Goal: Task Accomplishment & Management: Manage account settings

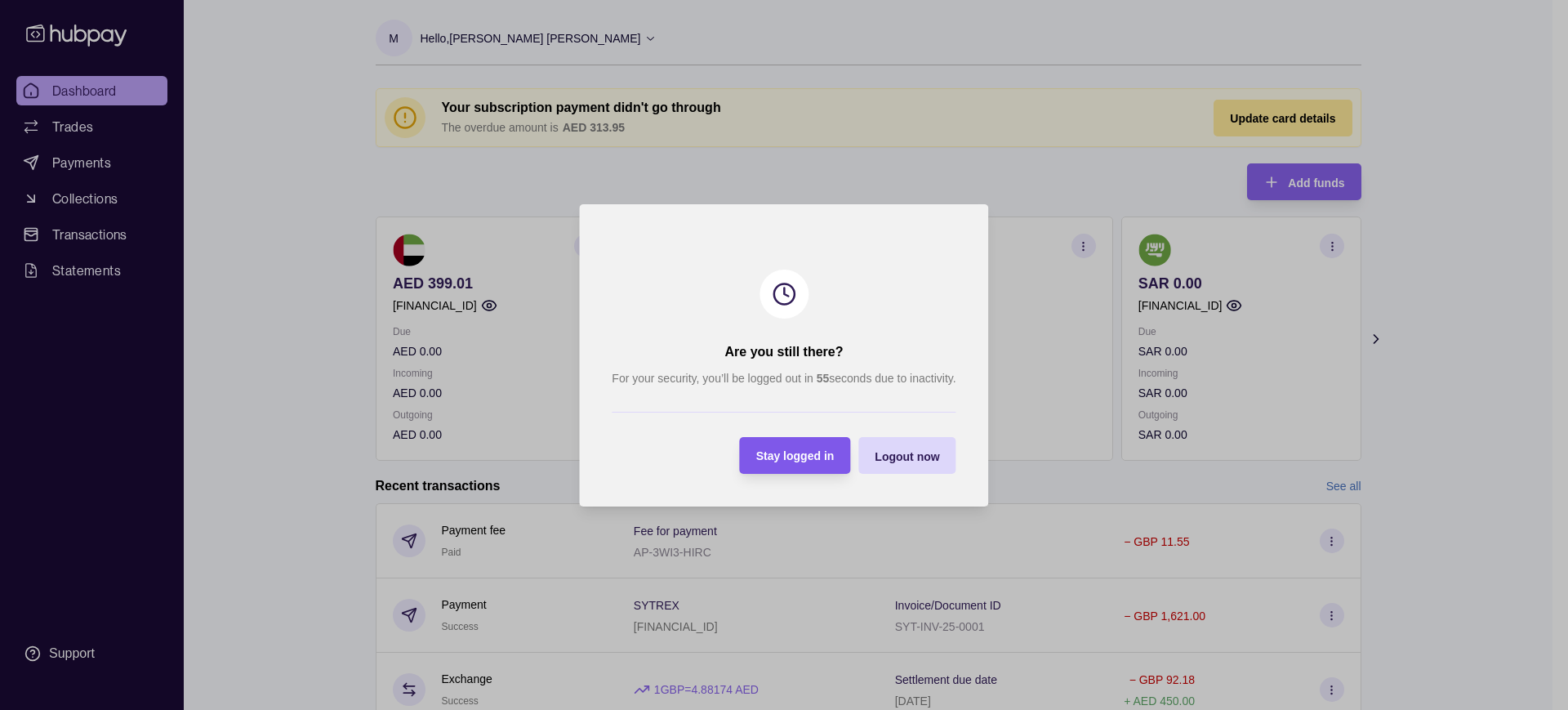
click at [789, 459] on span "Stay logged in" at bounding box center [795, 456] width 78 height 13
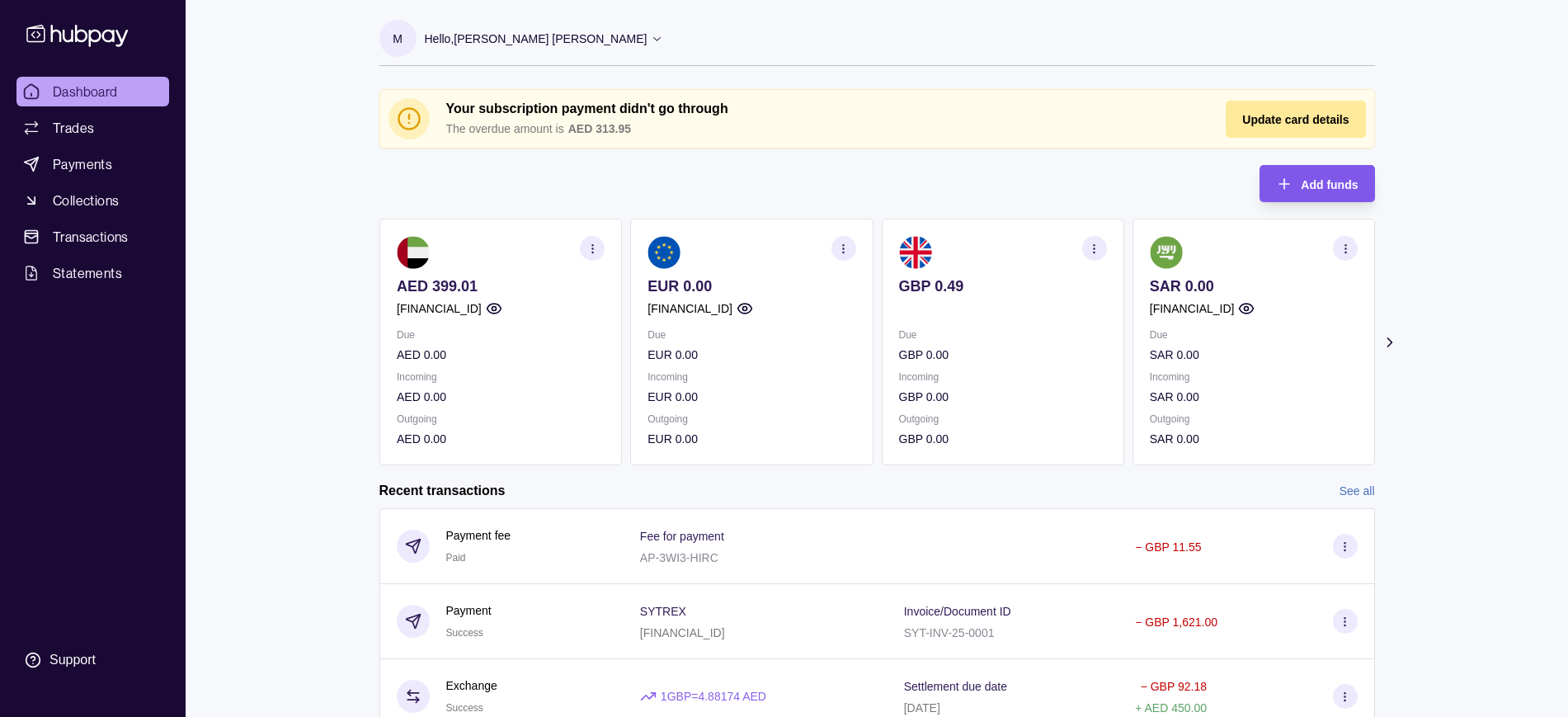
click at [1299, 187] on div "Add funds" at bounding box center [1305, 183] width 106 height 37
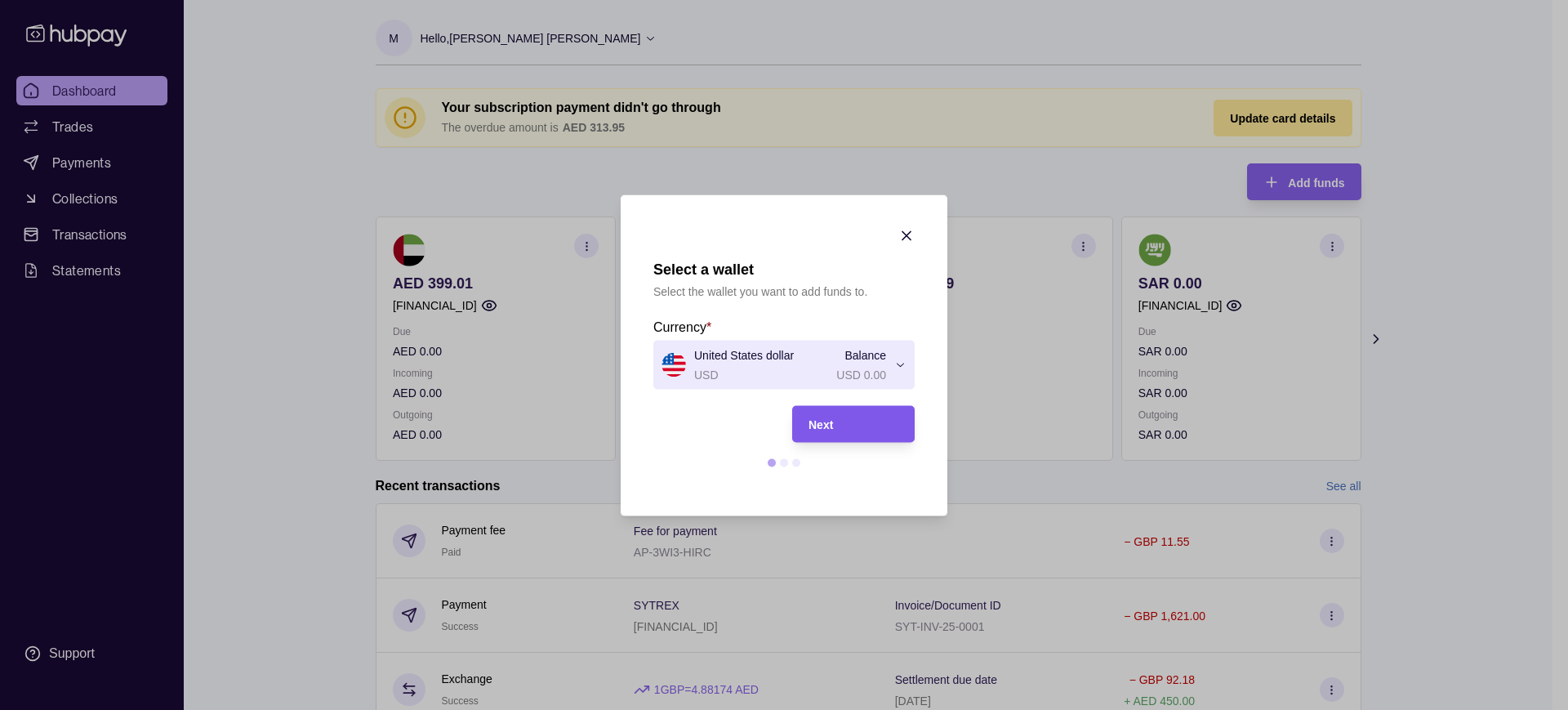
click at [839, 420] on div "Next" at bounding box center [853, 424] width 90 height 20
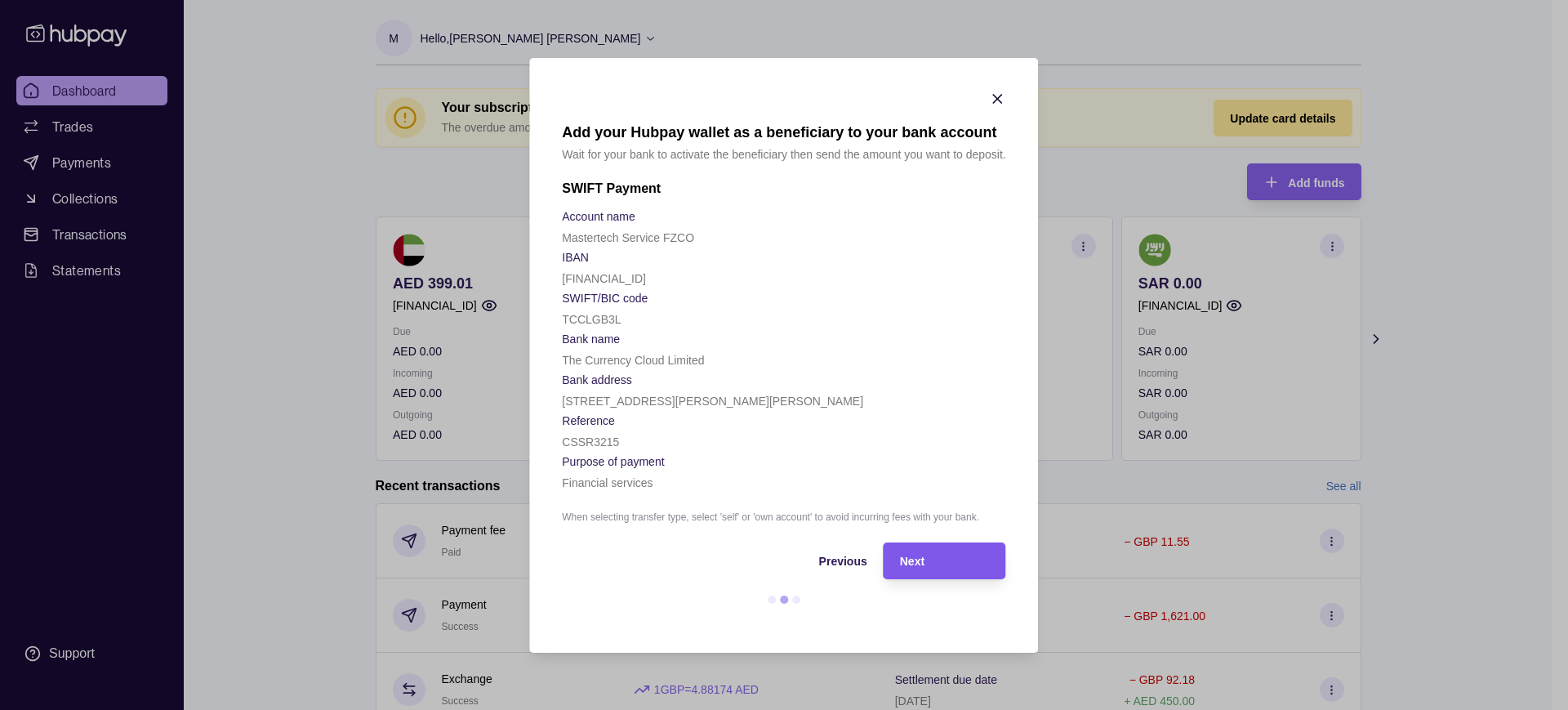
click at [933, 552] on div "Next" at bounding box center [945, 560] width 90 height 20
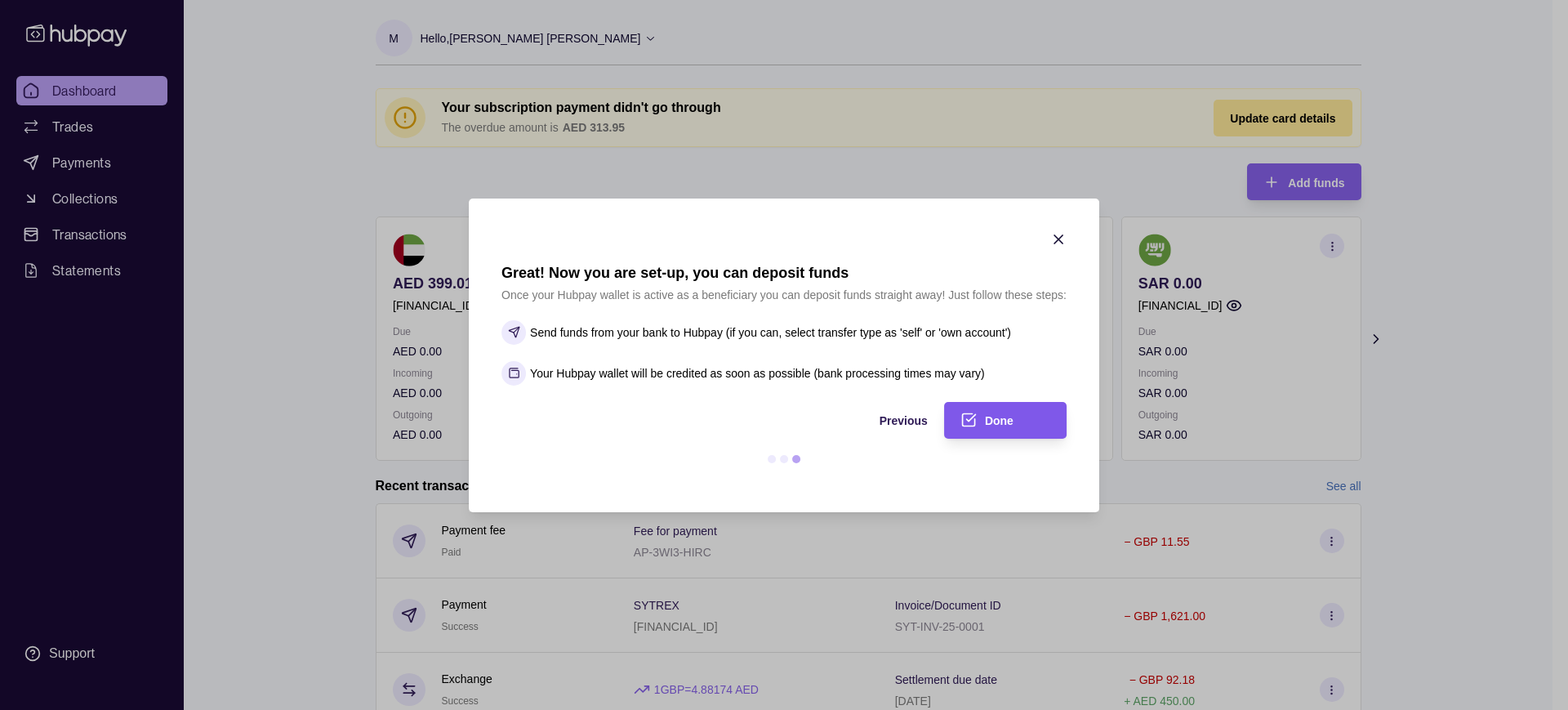
click at [988, 410] on div "Done" at bounding box center [1017, 420] width 65 height 20
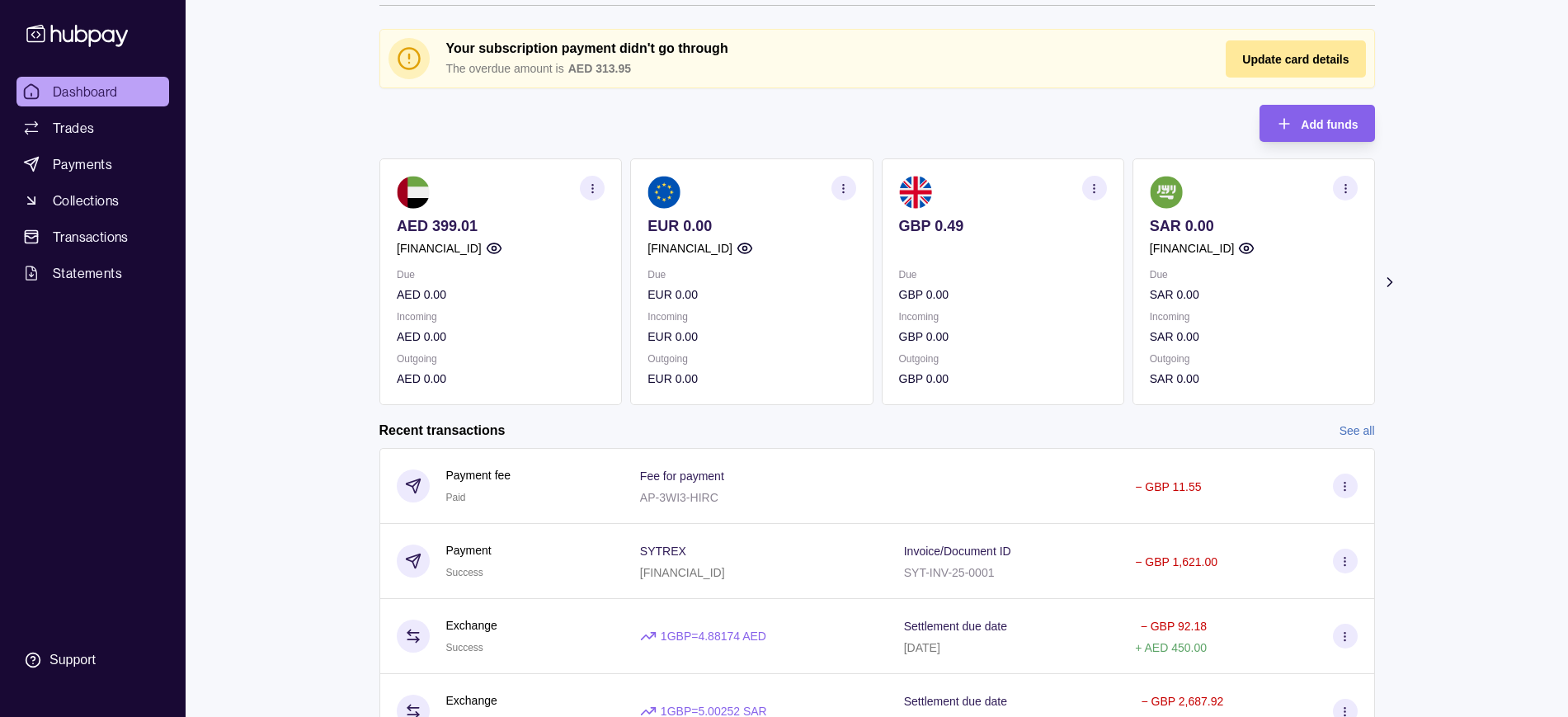
scroll to position [58, 0]
click at [1298, 122] on div "Add funds" at bounding box center [1305, 124] width 106 height 37
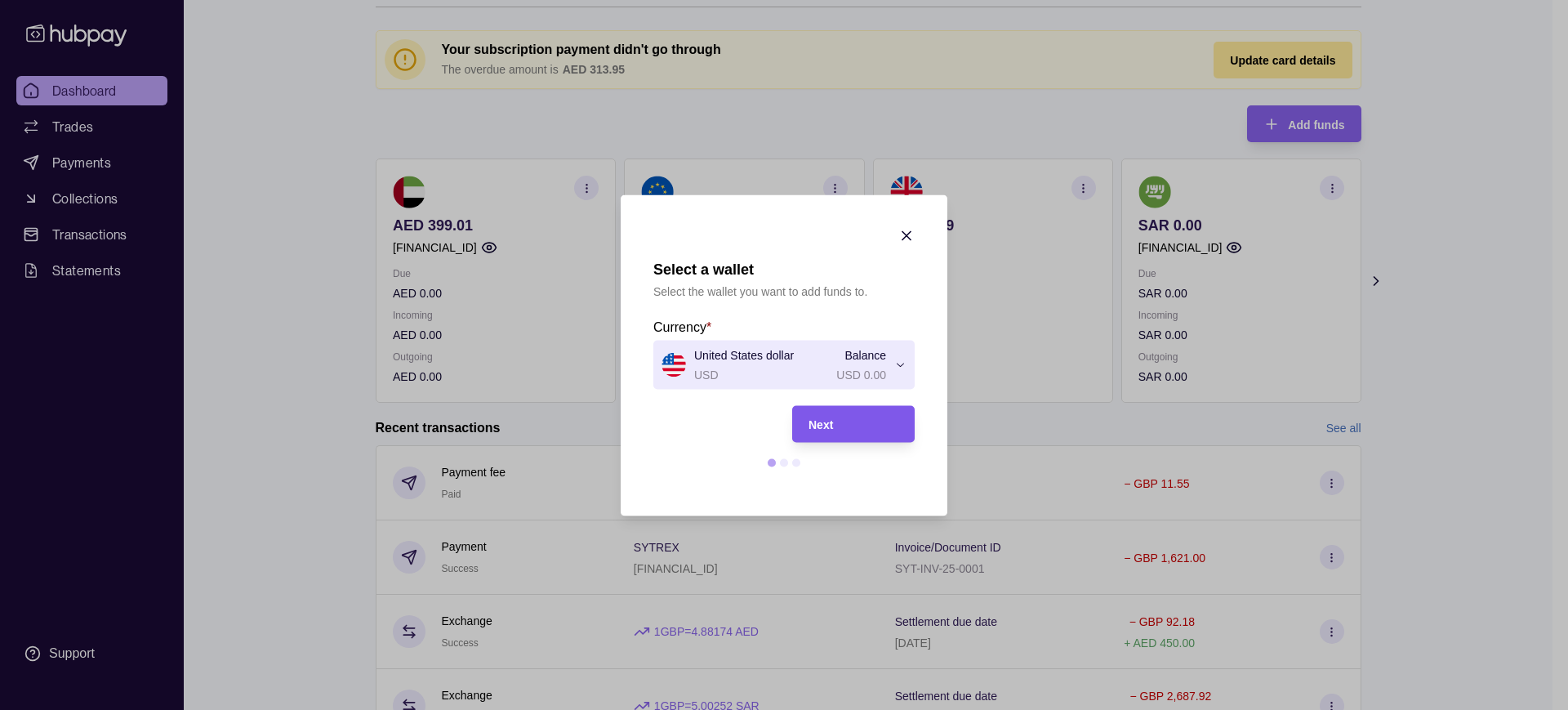
click at [841, 423] on div "Next" at bounding box center [853, 424] width 90 height 20
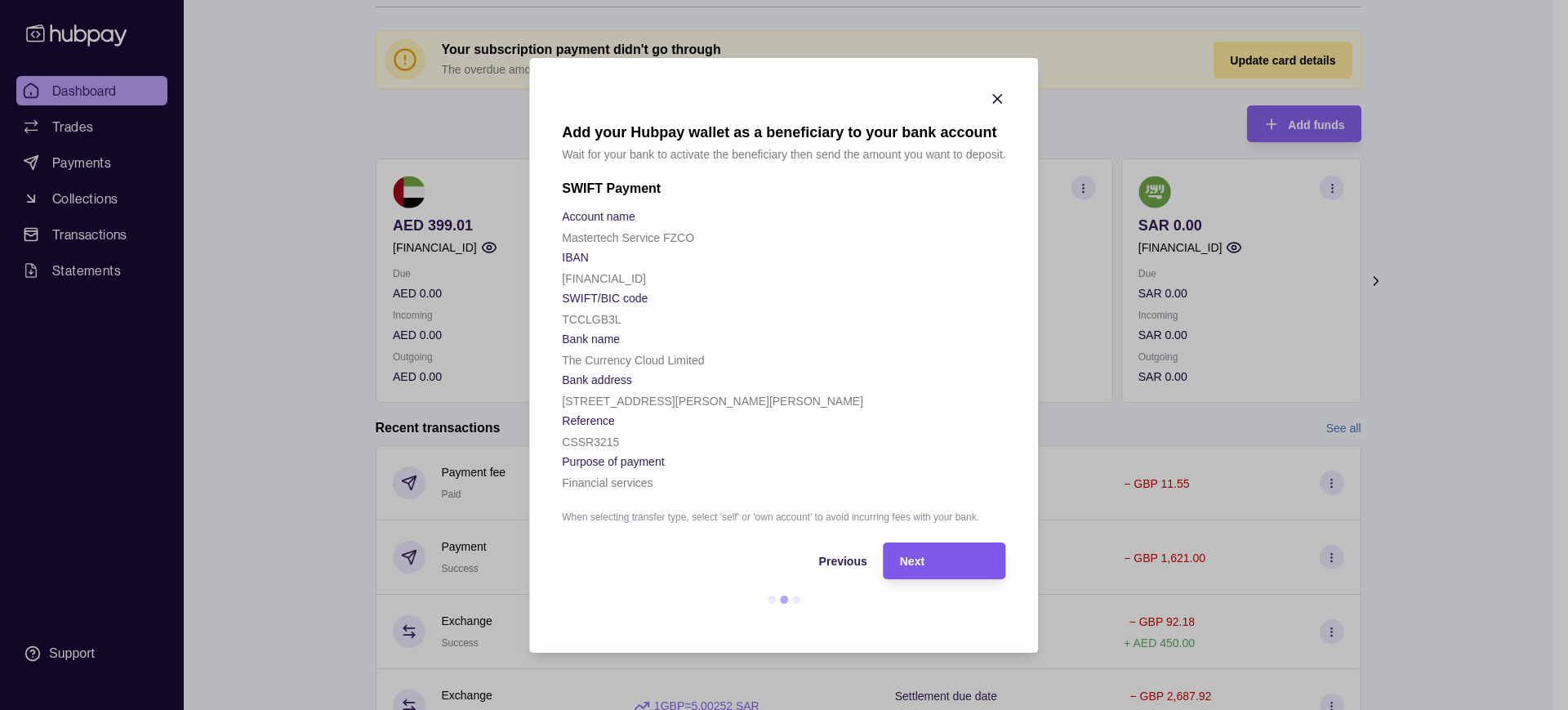
click at [933, 565] on div "Next" at bounding box center [945, 560] width 90 height 20
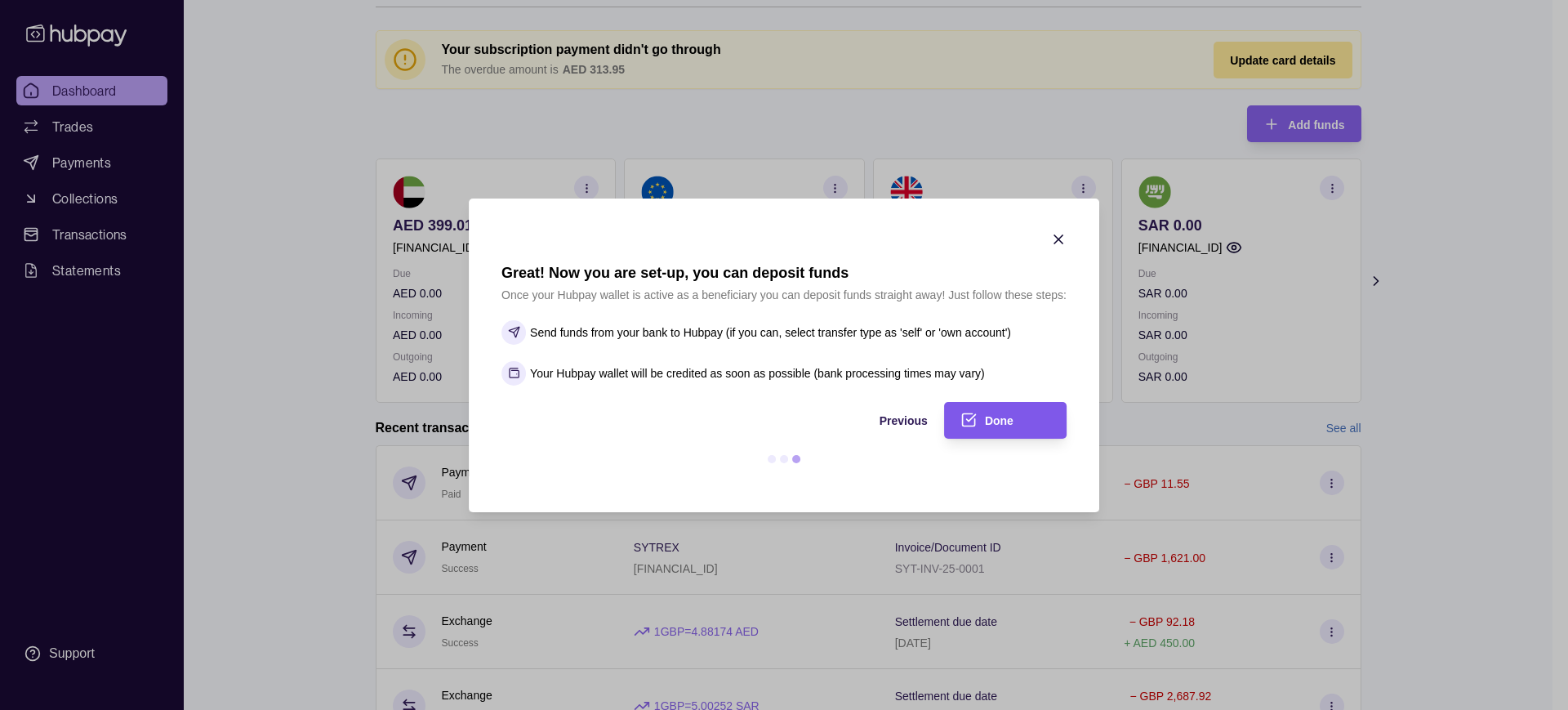
click at [1010, 428] on div "Done" at bounding box center [1017, 420] width 65 height 20
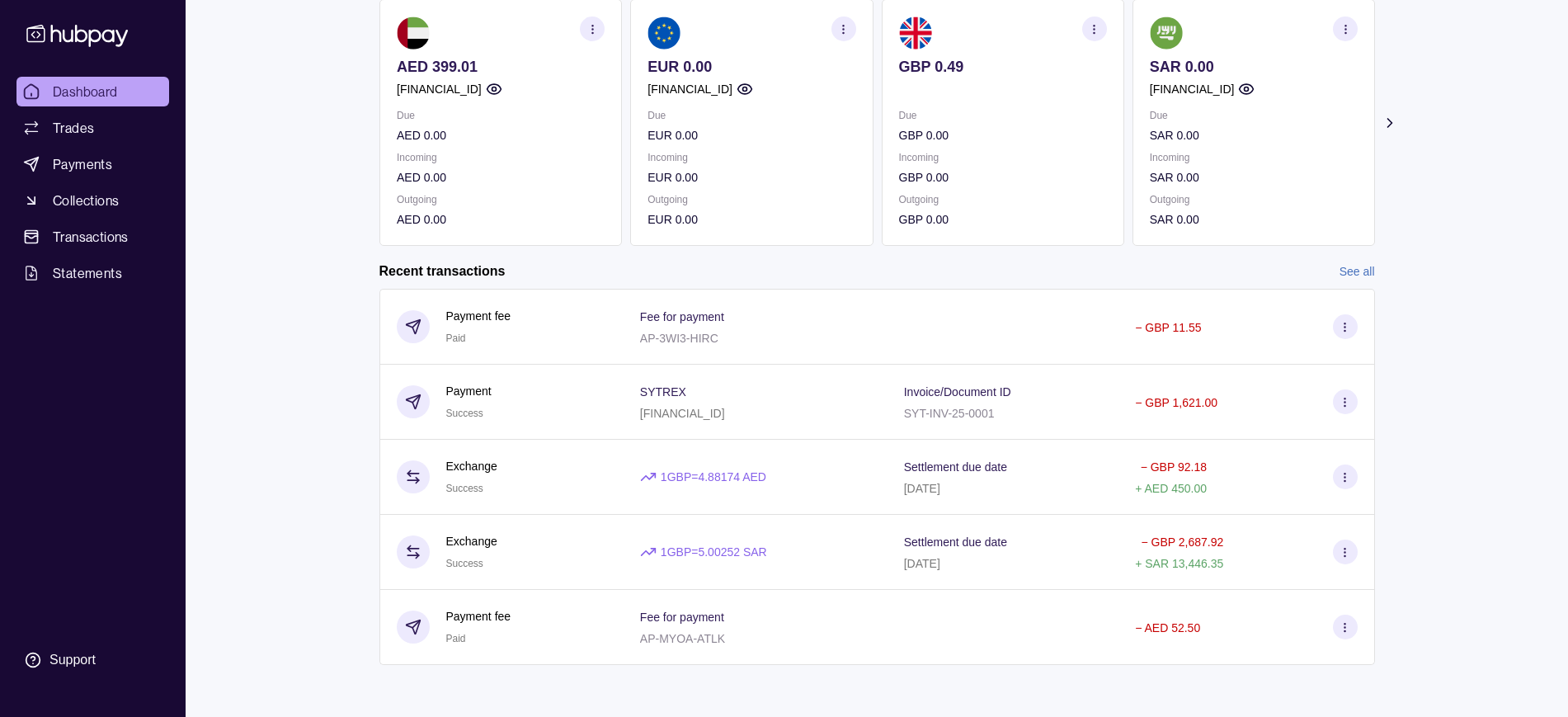
scroll to position [220, 0]
click at [73, 149] on link "Payments" at bounding box center [93, 164] width 153 height 30
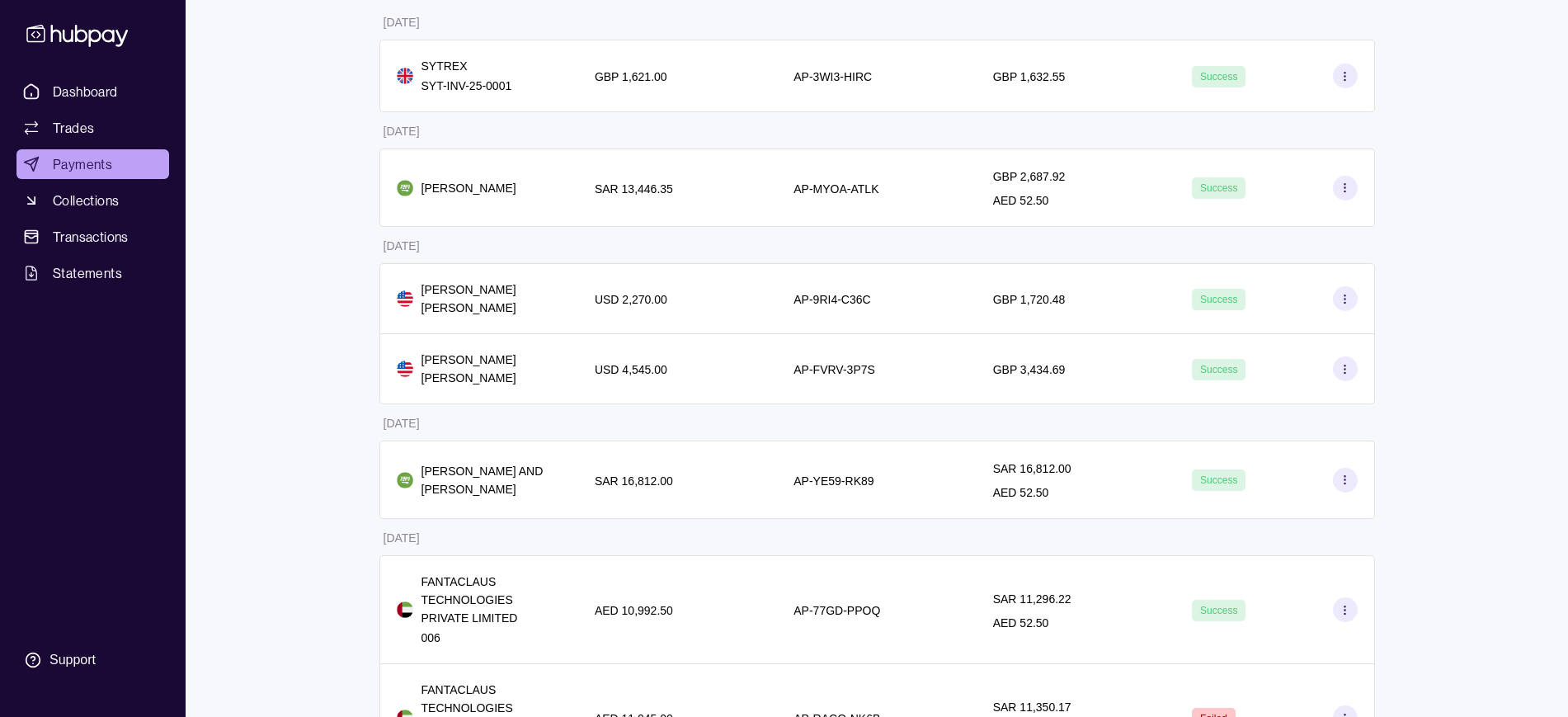
scroll to position [185, 0]
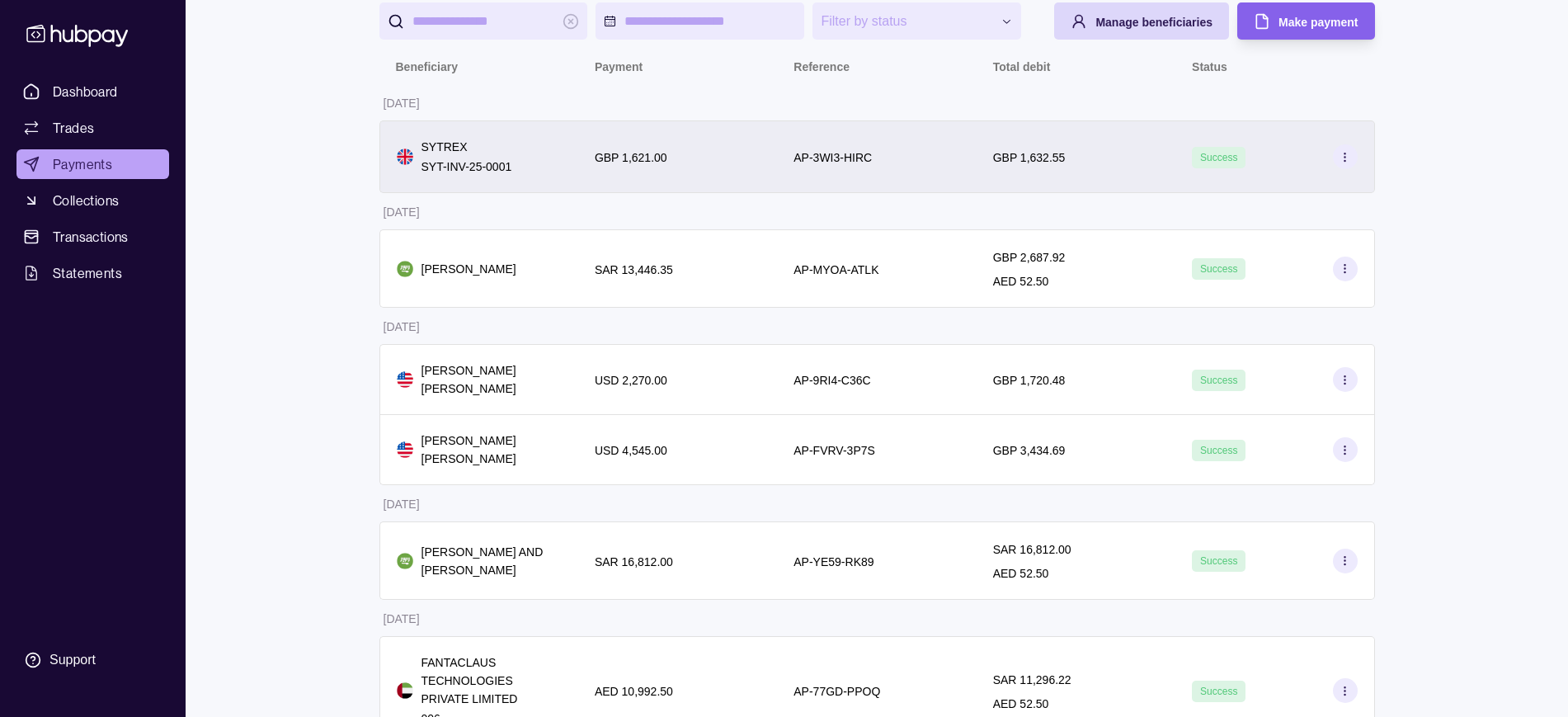
click at [1350, 155] on icon at bounding box center [1345, 157] width 13 height 13
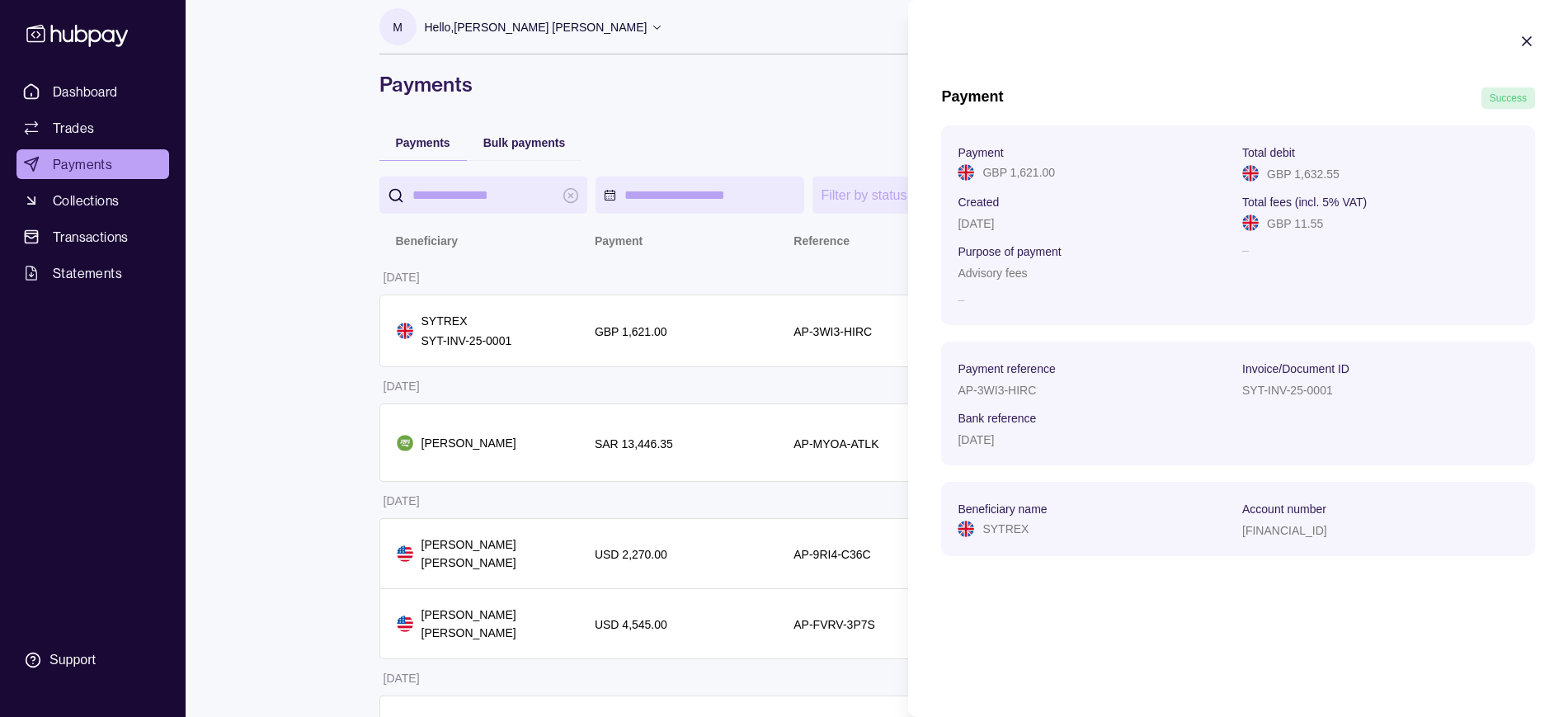
scroll to position [0, 0]
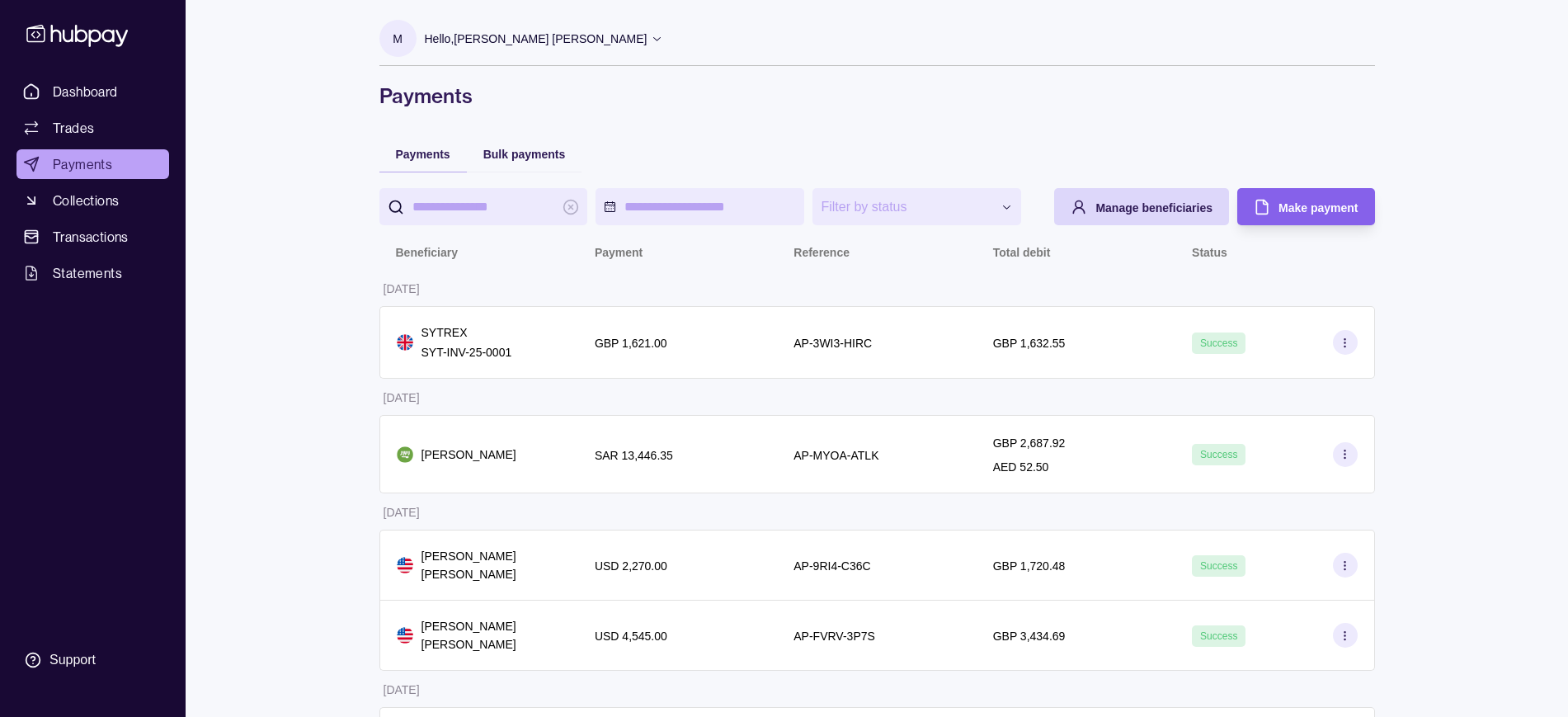
click at [651, 35] on icon at bounding box center [657, 39] width 13 height 13
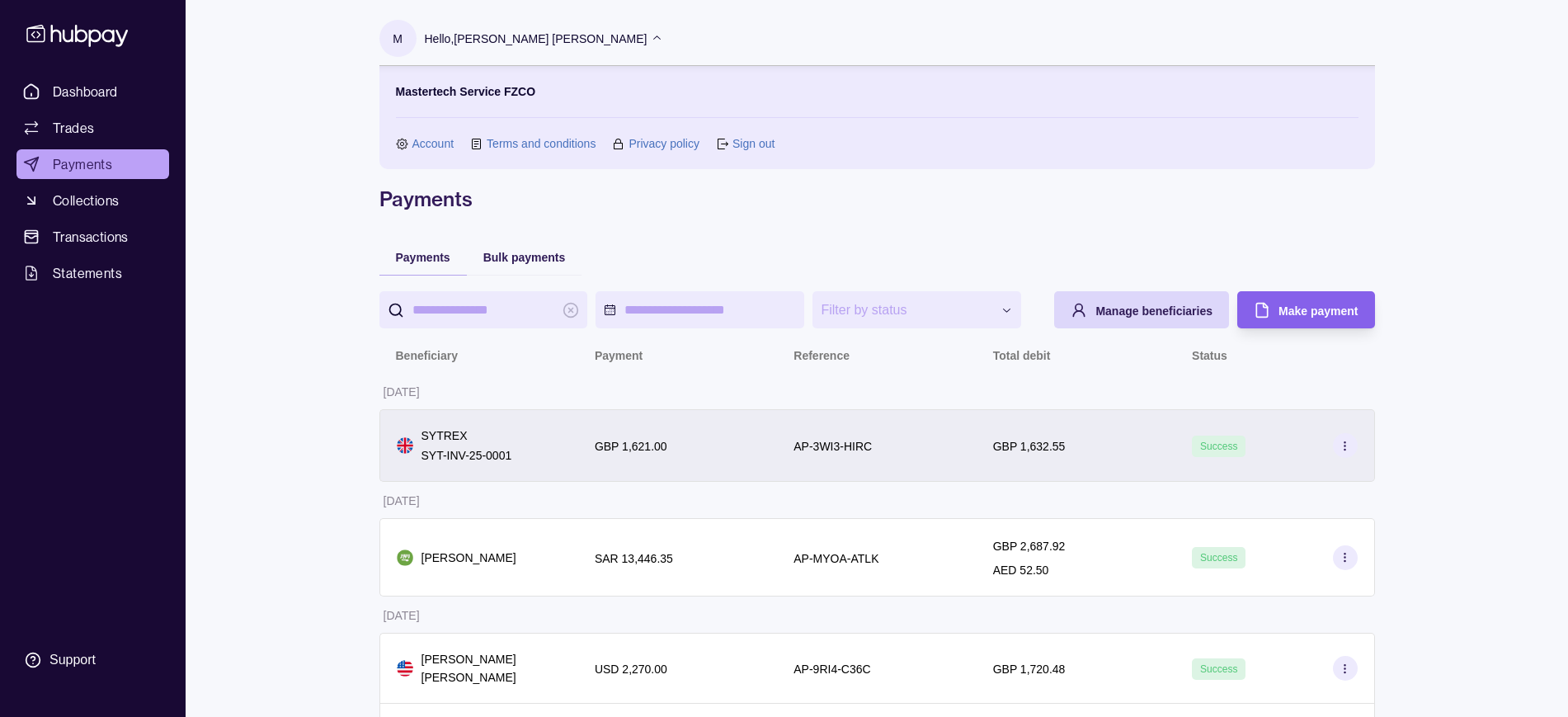
click at [1348, 451] on icon at bounding box center [1345, 446] width 13 height 13
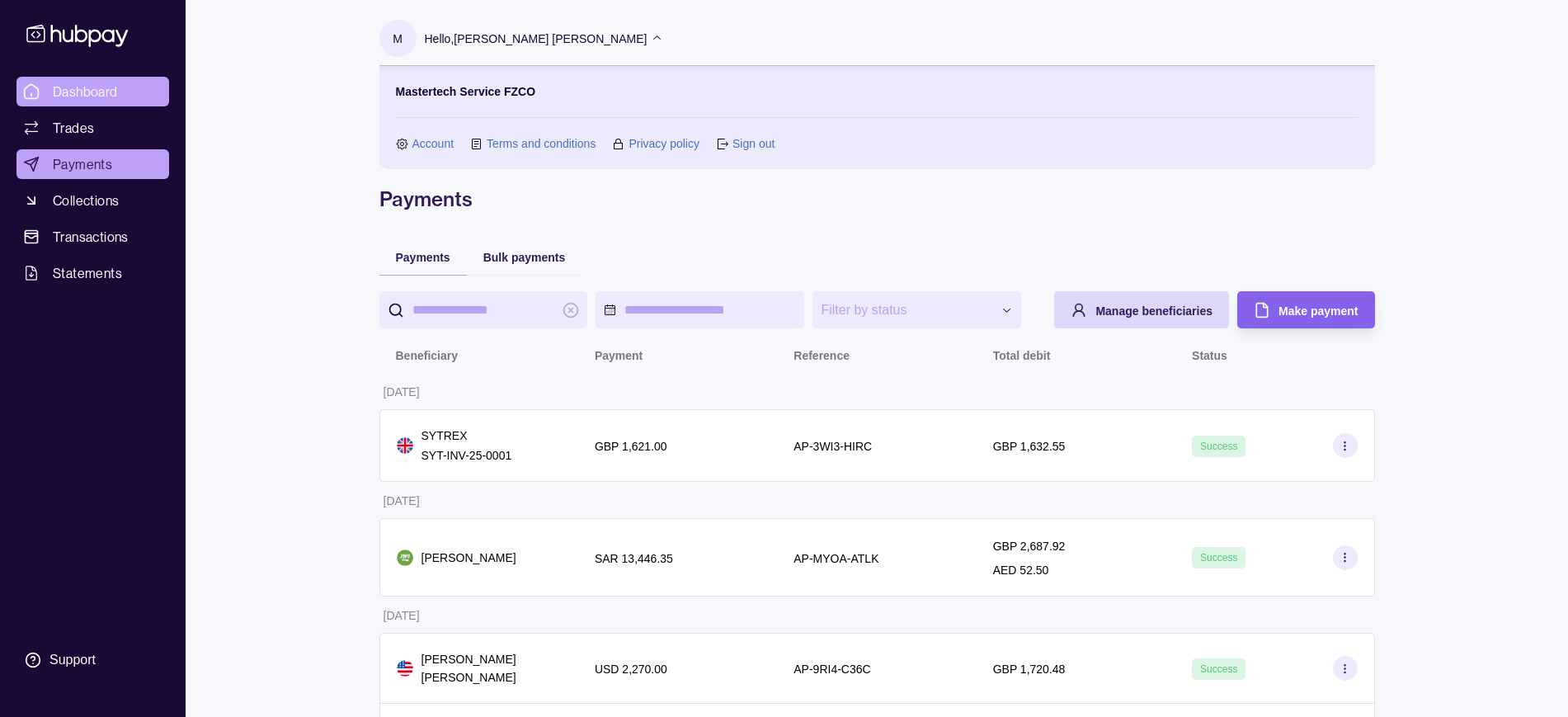
click at [44, 82] on link "Dashboard" at bounding box center [93, 91] width 153 height 30
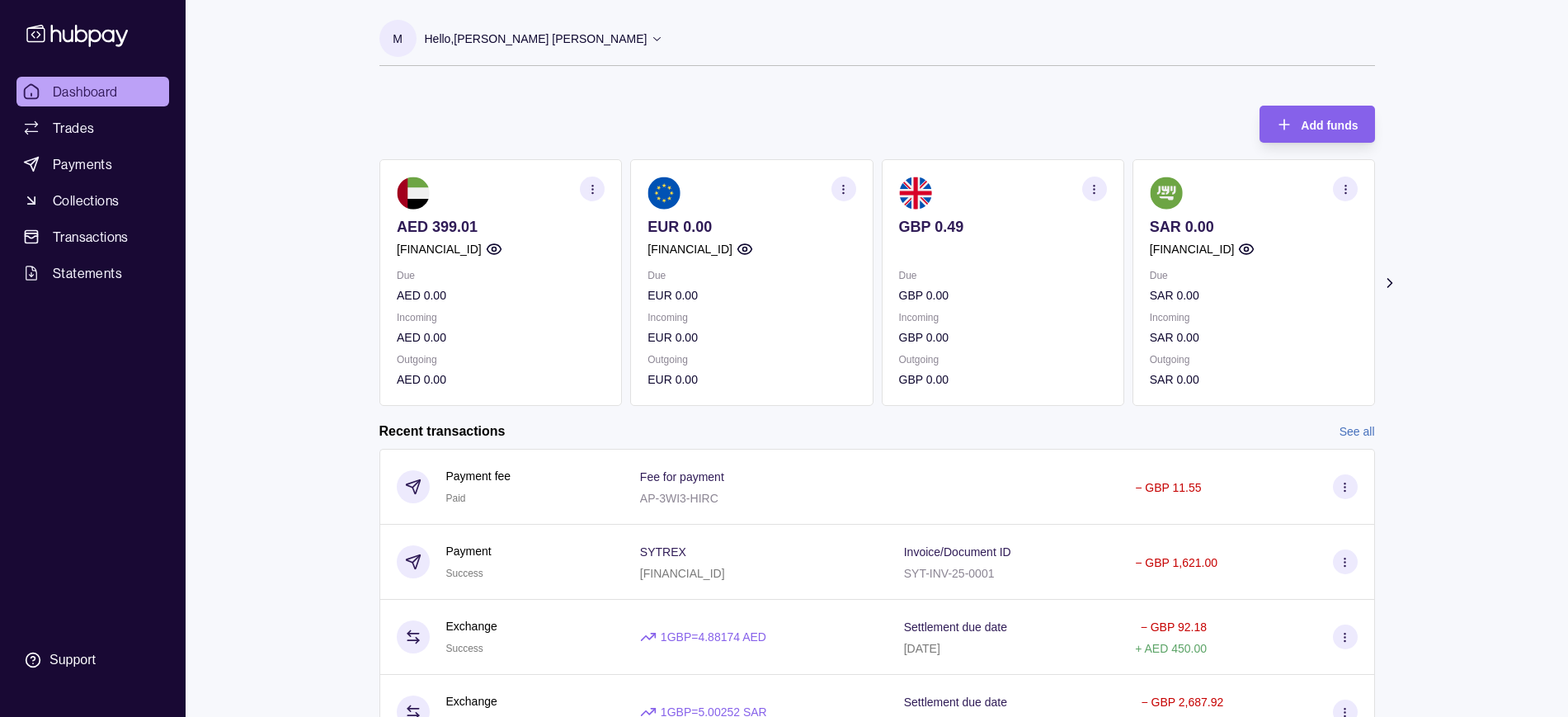
click at [591, 195] on section "button" at bounding box center [592, 189] width 25 height 25
click at [403, 112] on div "Add funds AED 399.01 [FINANCIAL_ID] Due AED 0.00 Incoming AED 0.00 Outgoing AED…" at bounding box center [877, 247] width 995 height 317
click at [70, 282] on span "Statements" at bounding box center [87, 273] width 69 height 20
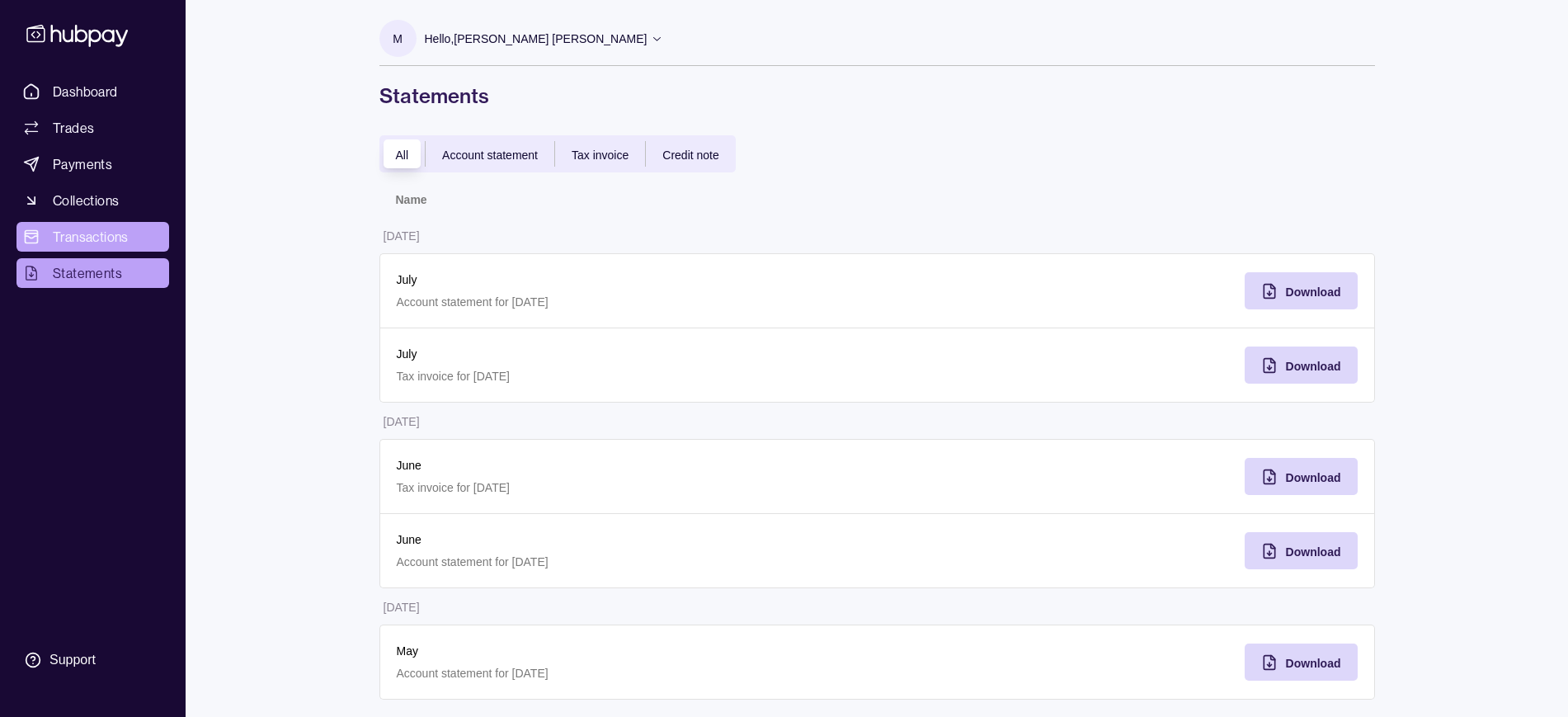
click at [108, 224] on link "Transactions" at bounding box center [93, 237] width 153 height 30
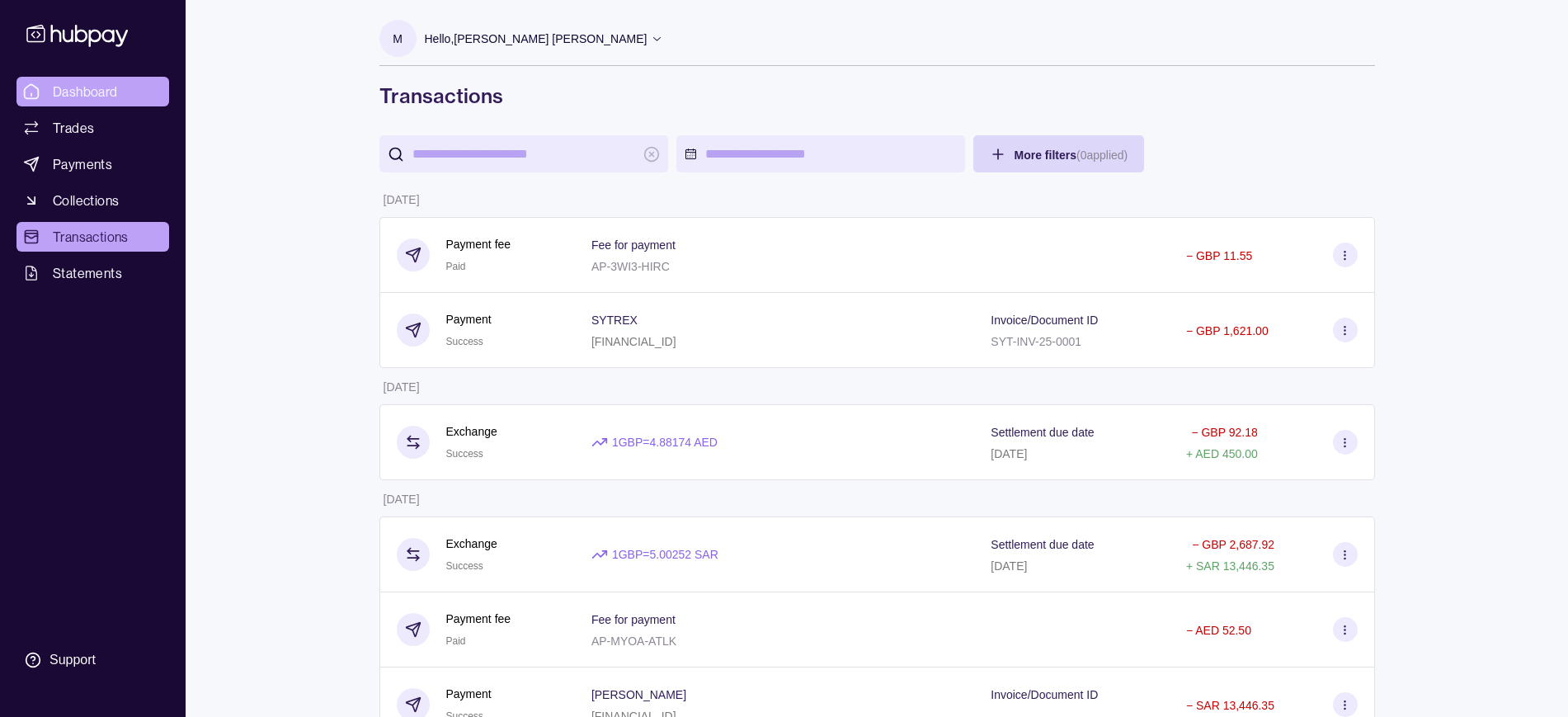
click at [82, 89] on span "Dashboard" at bounding box center [85, 92] width 65 height 20
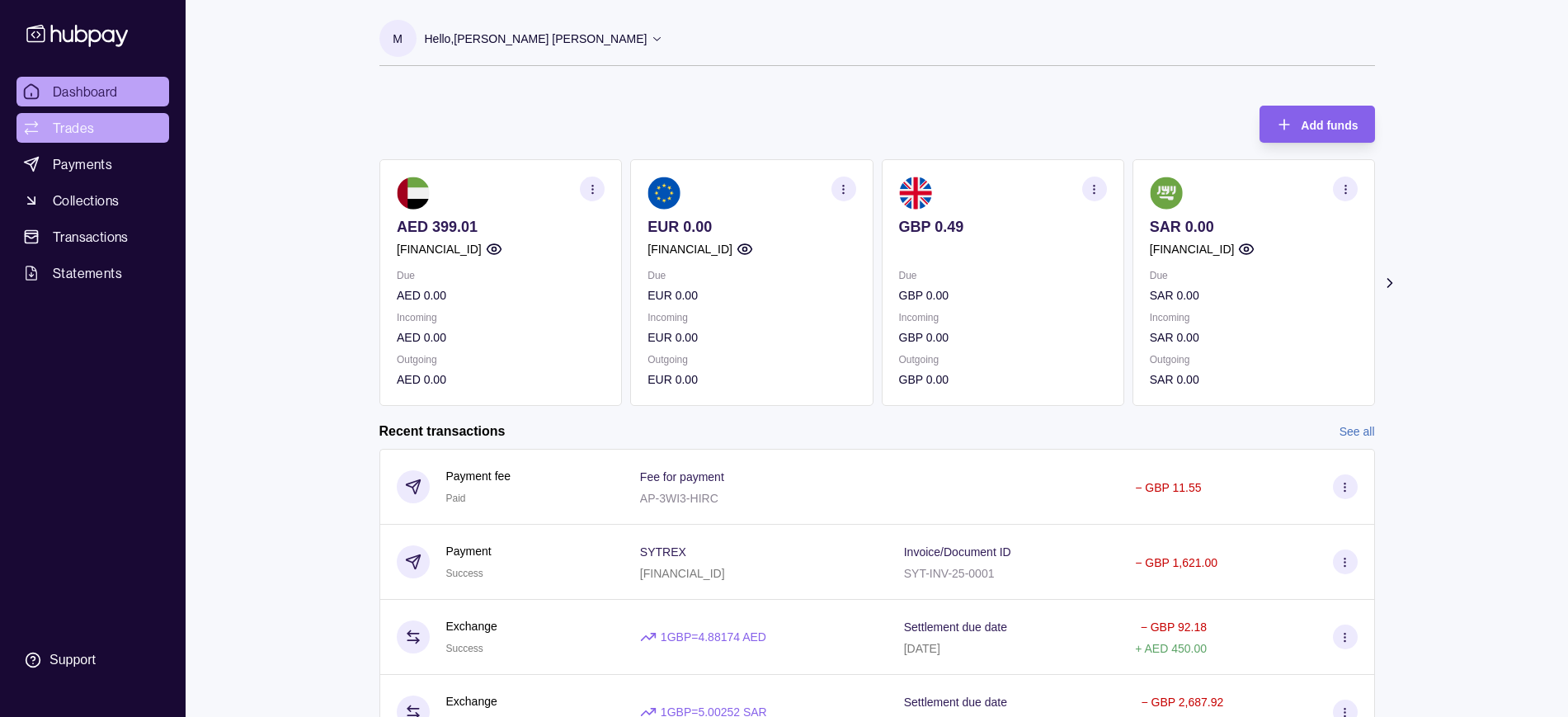
click at [81, 136] on span "Trades" at bounding box center [74, 128] width 41 height 20
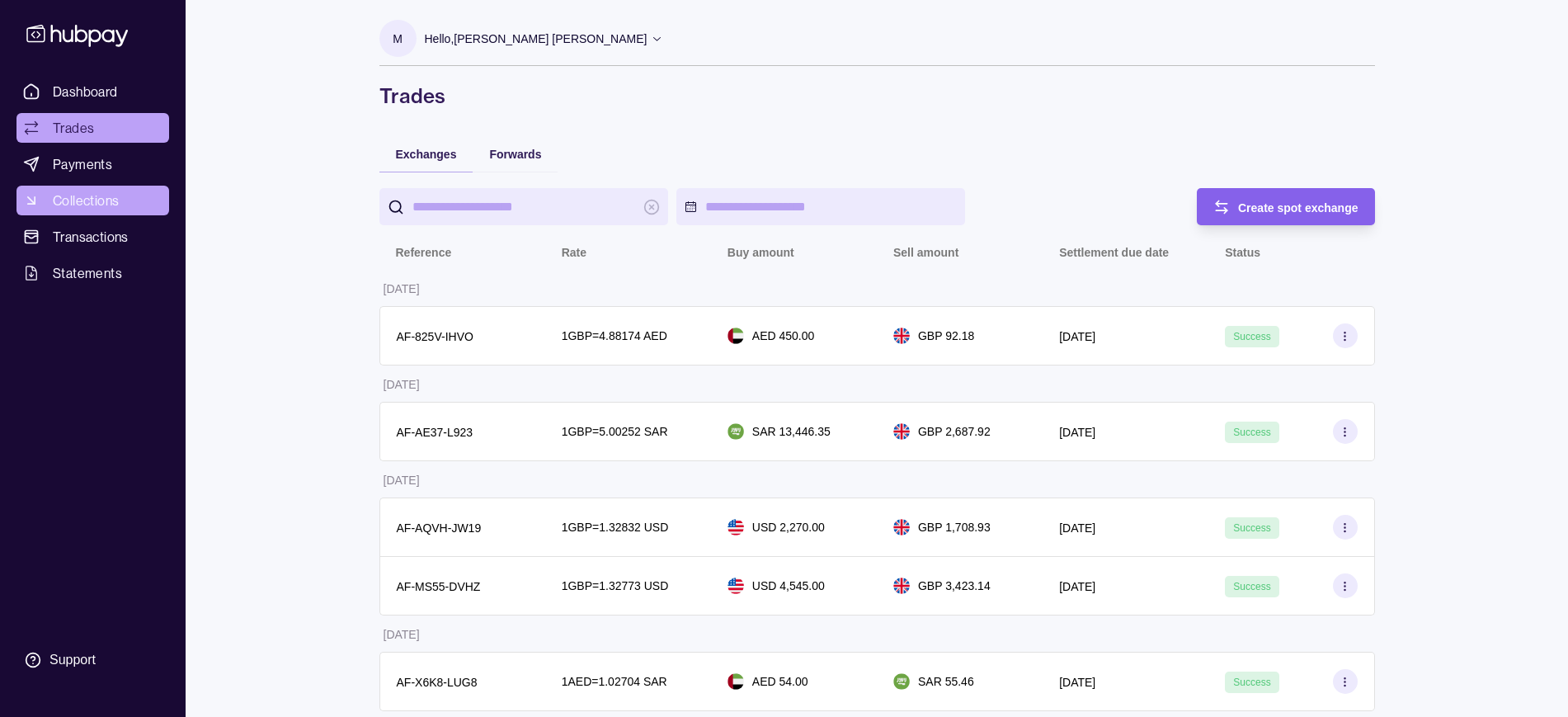
click at [85, 199] on span "Collections" at bounding box center [85, 201] width 66 height 20
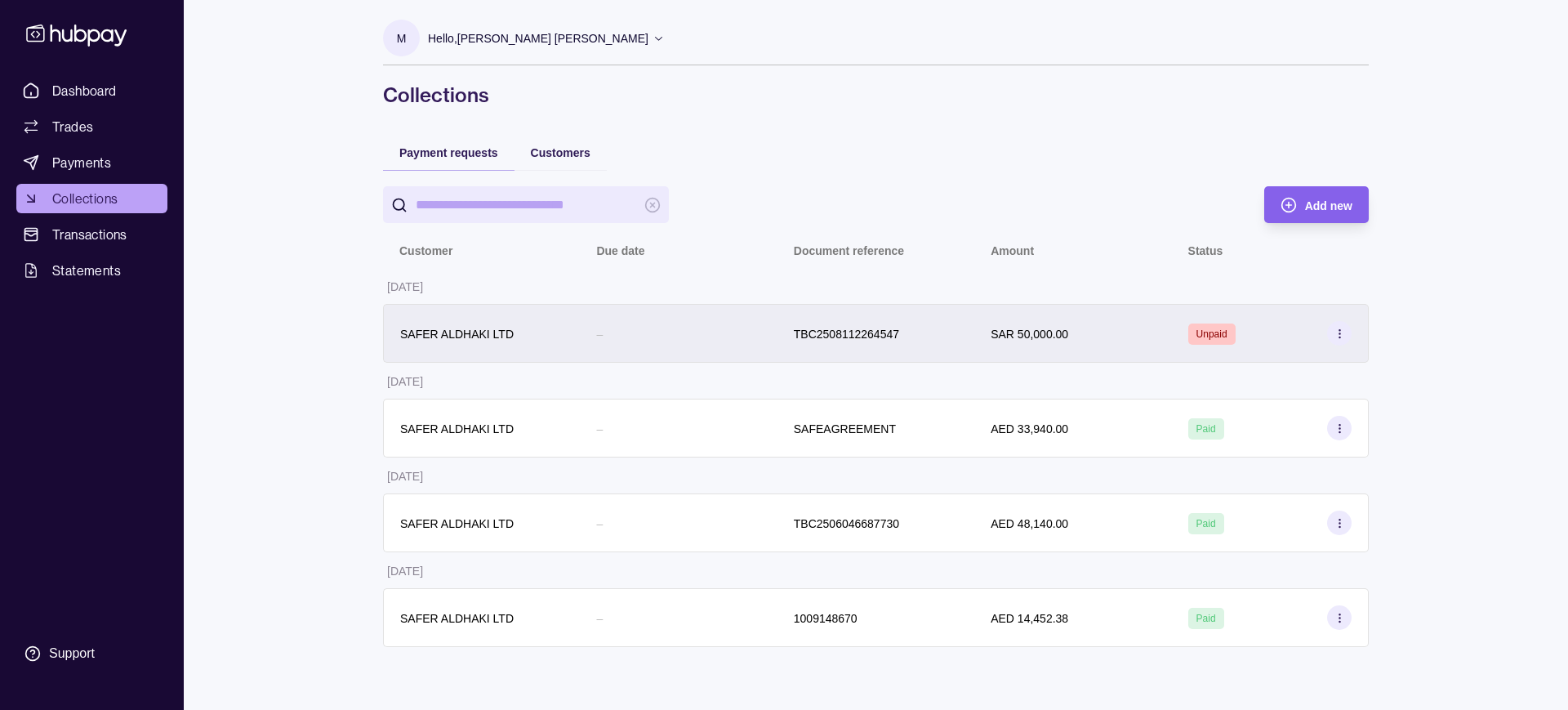
click at [1336, 331] on icon at bounding box center [1340, 334] width 12 height 12
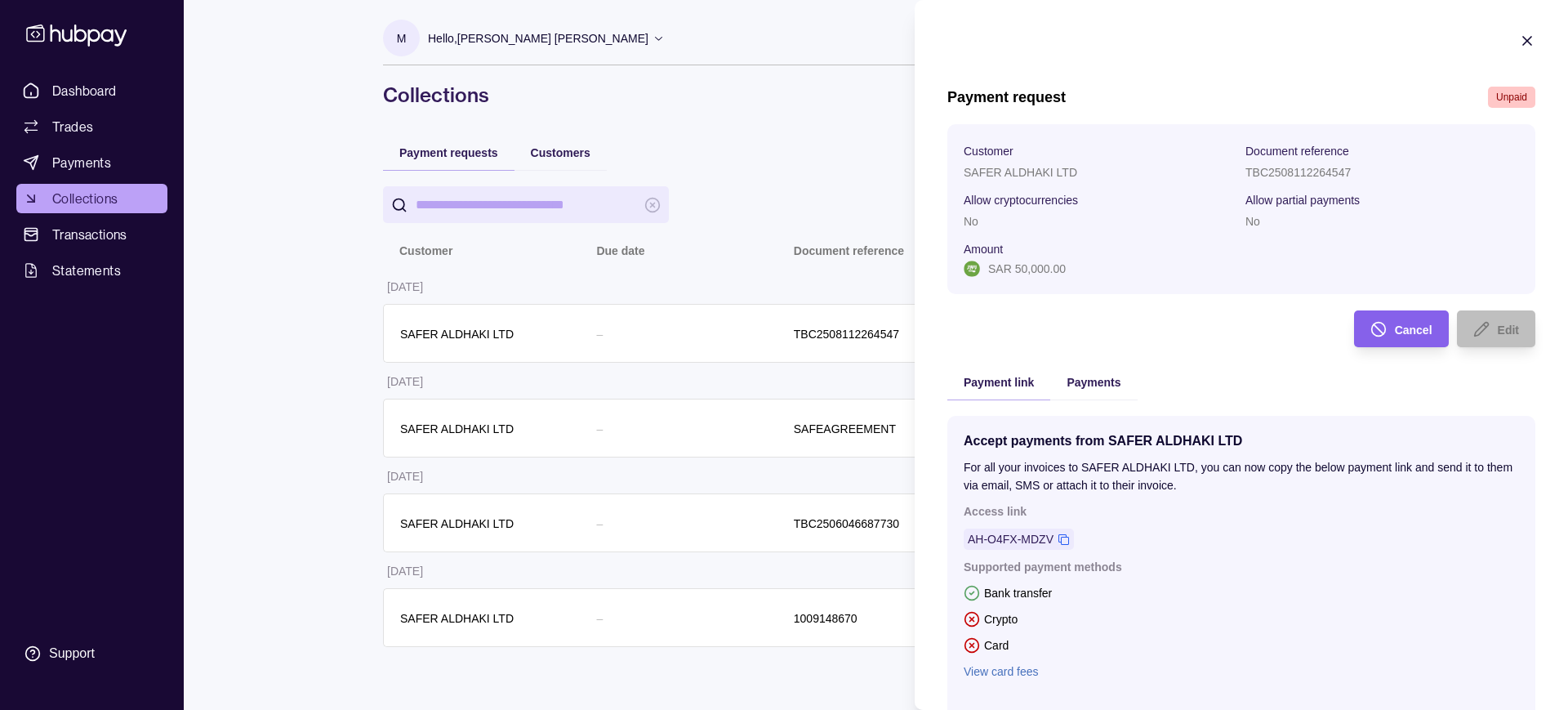
click at [1519, 37] on icon "button" at bounding box center [1527, 41] width 16 height 16
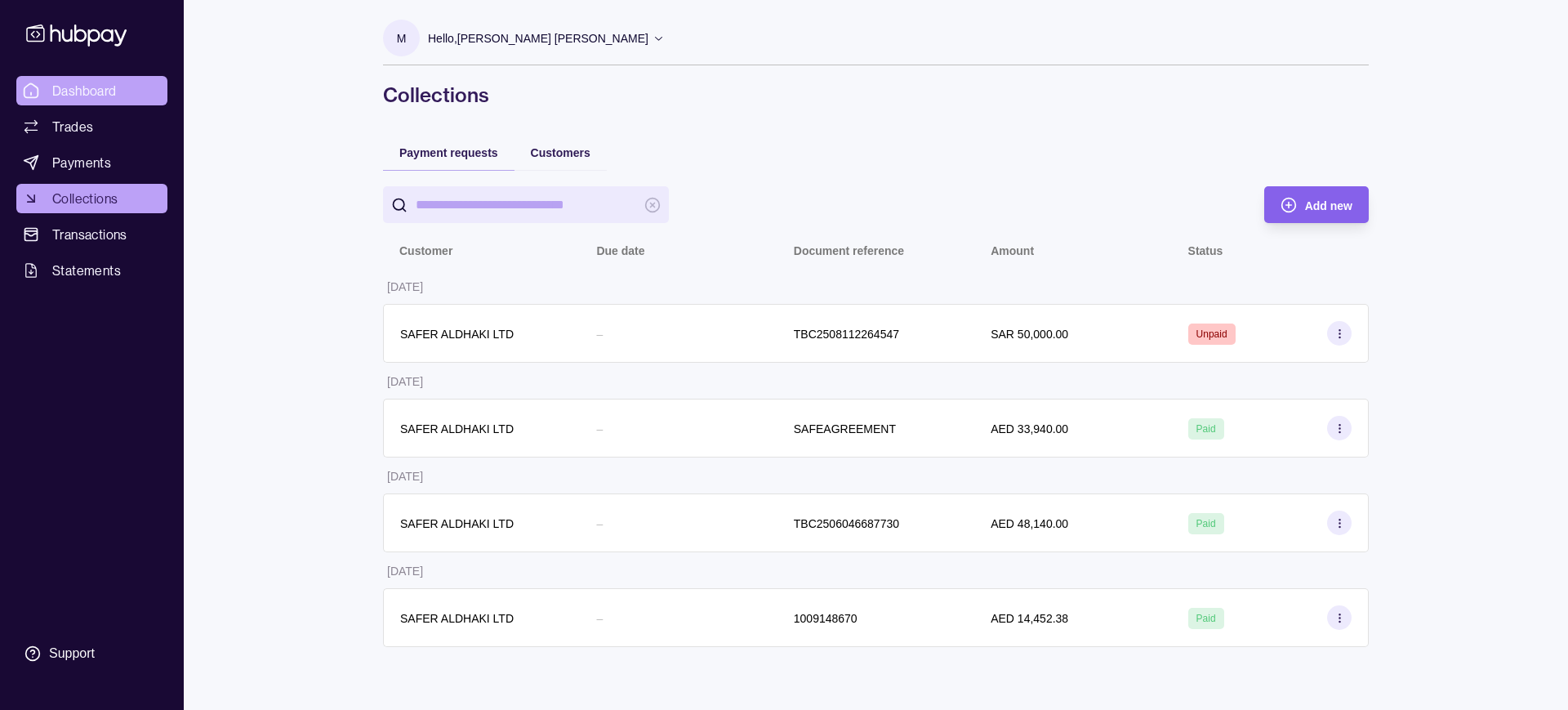
click at [86, 91] on span "Dashboard" at bounding box center [85, 91] width 64 height 20
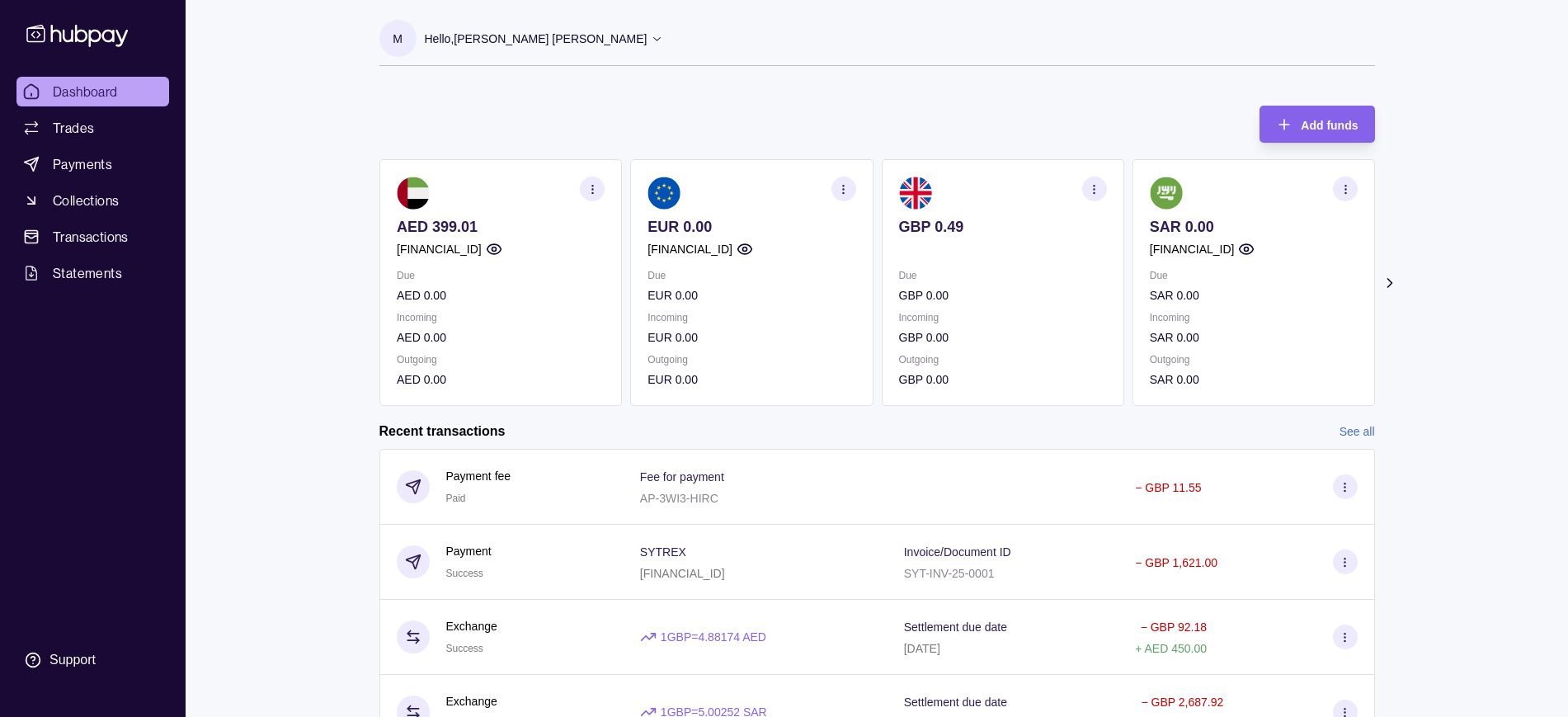
click at [651, 36] on icon at bounding box center [657, 39] width 13 height 13
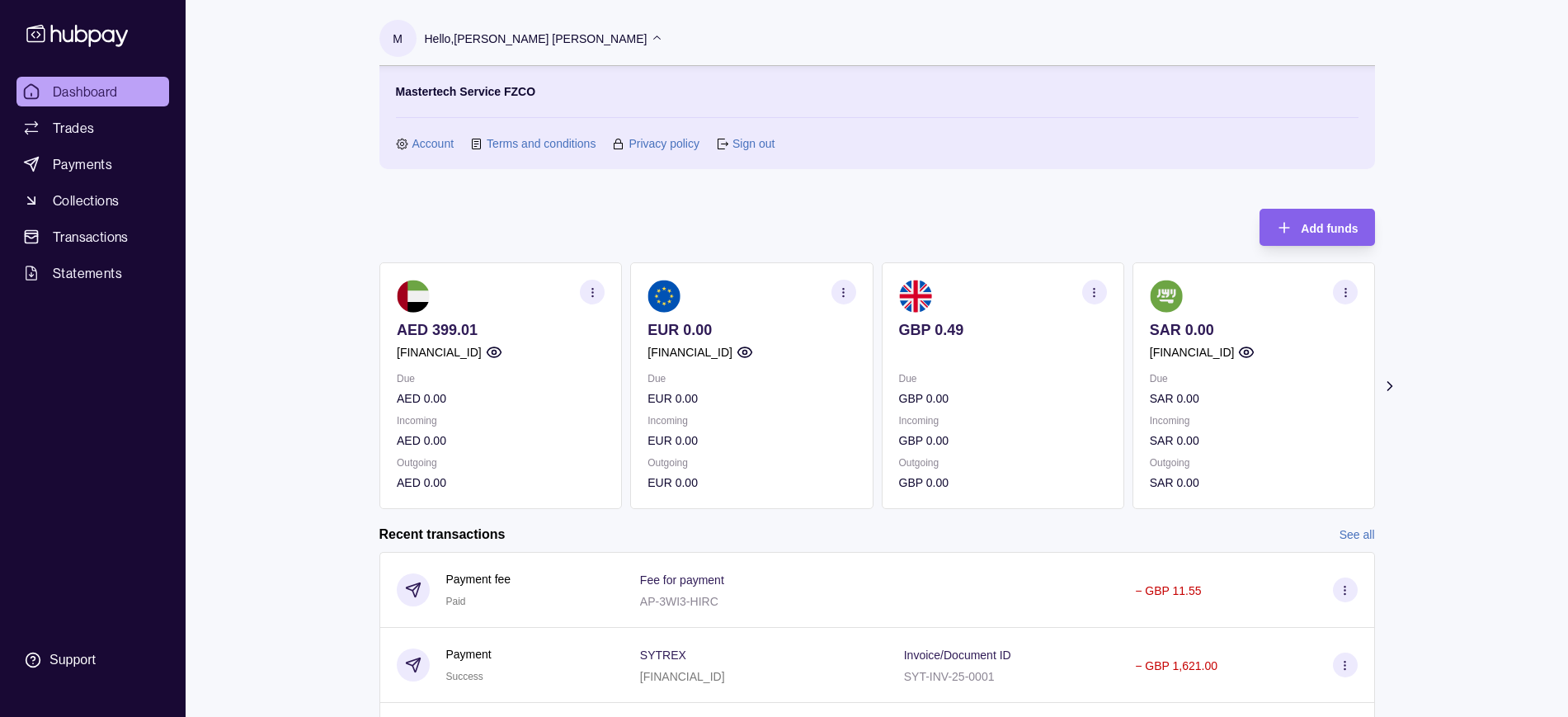
click at [429, 138] on link "Account" at bounding box center [433, 144] width 42 height 18
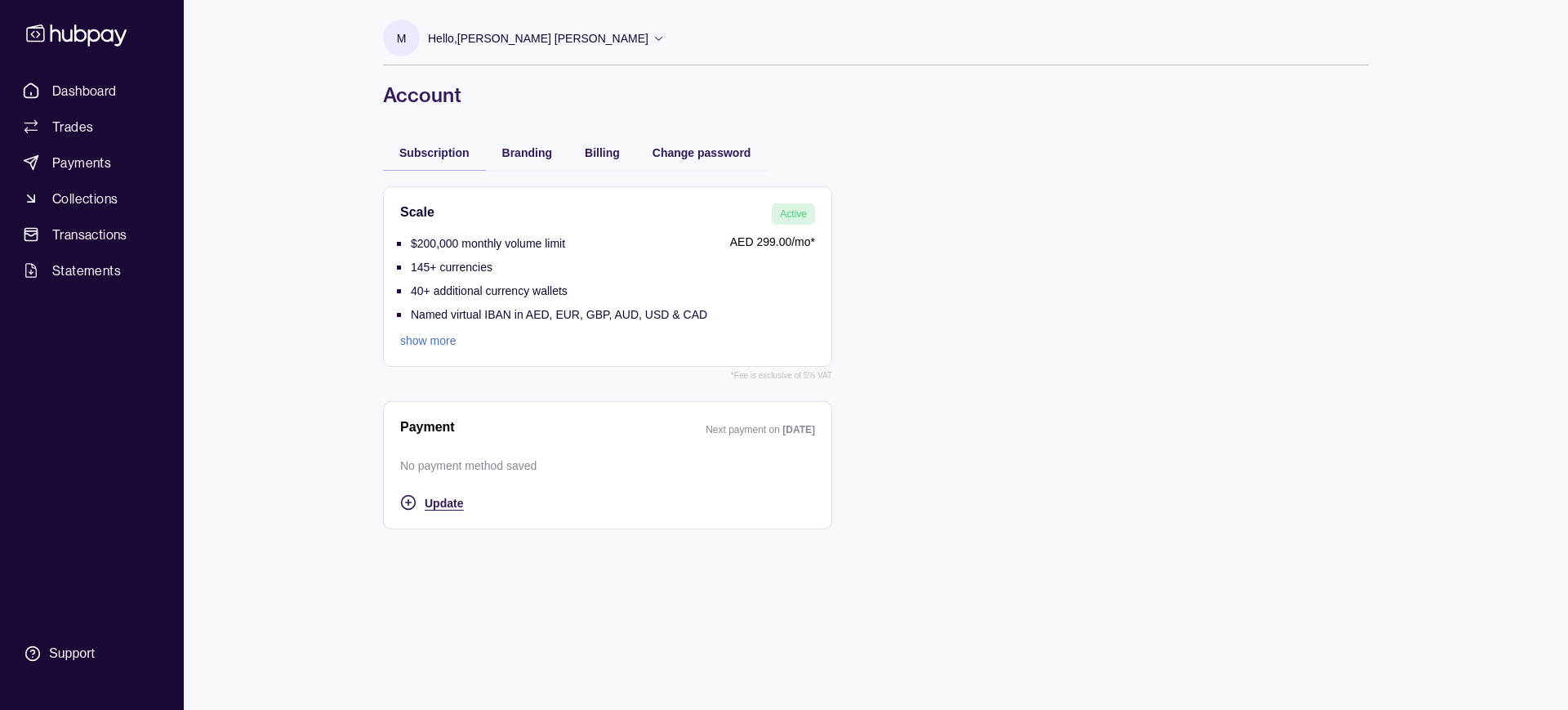
click at [453, 499] on span "Update" at bounding box center [443, 503] width 38 height 13
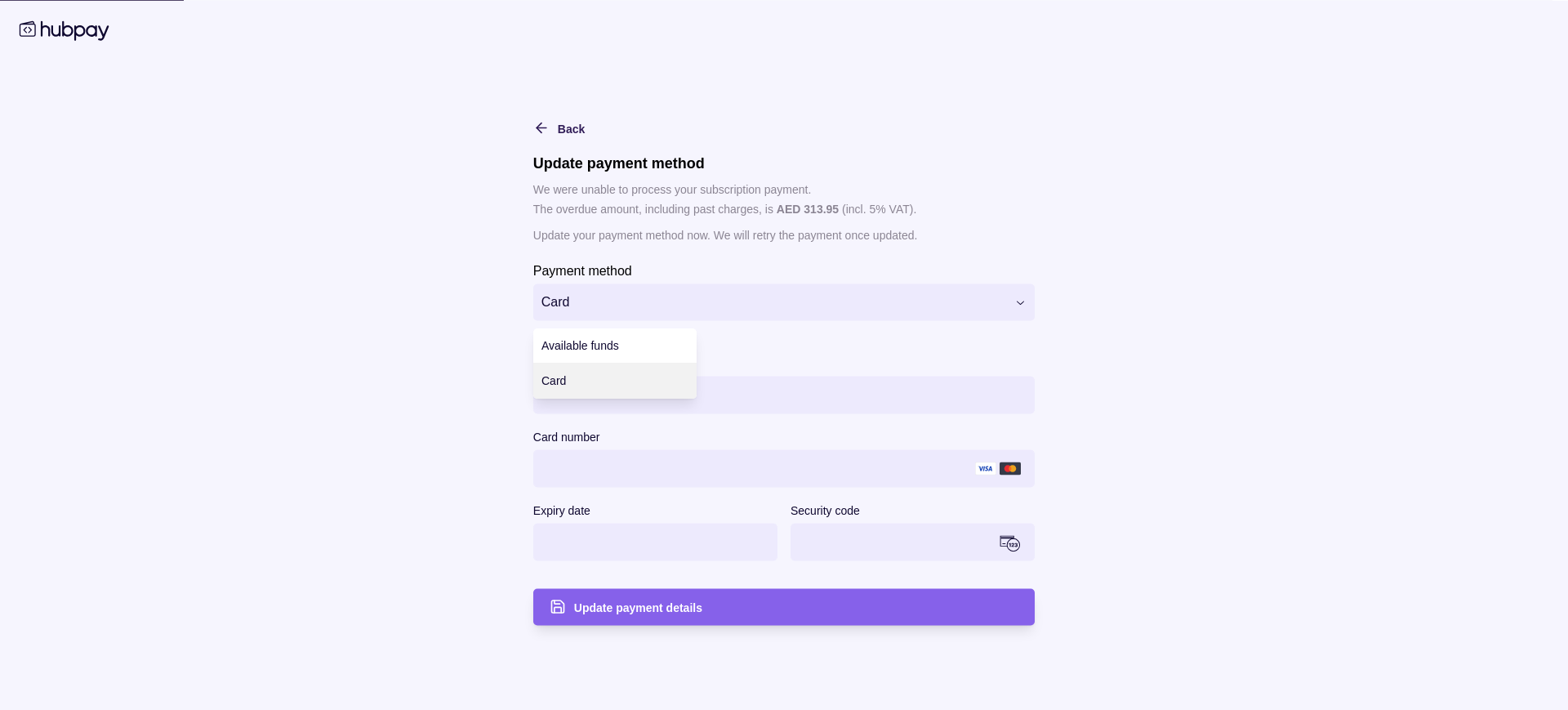
click at [586, 290] on html "**********" at bounding box center [784, 355] width 1568 height 710
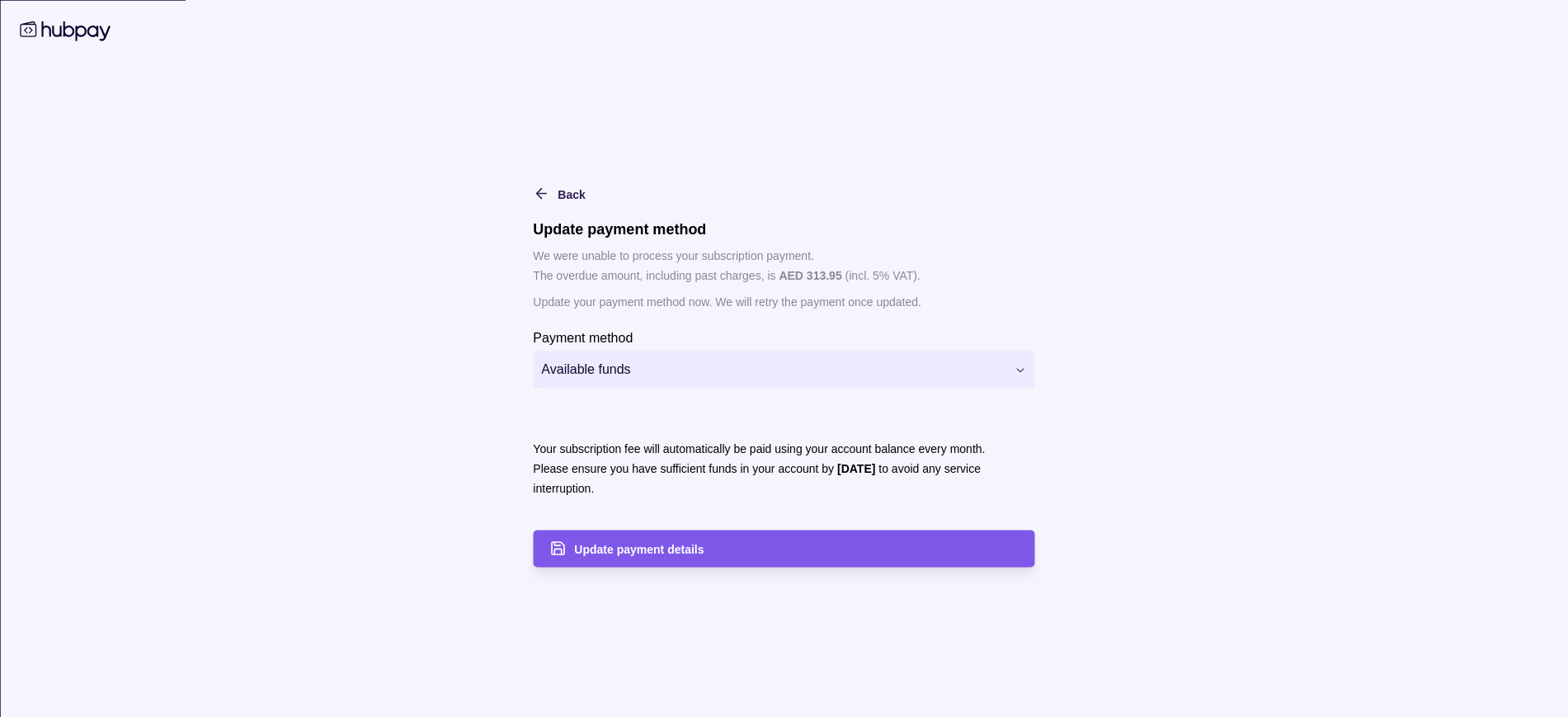
click at [649, 550] on span "Update payment details" at bounding box center [638, 550] width 129 height 13
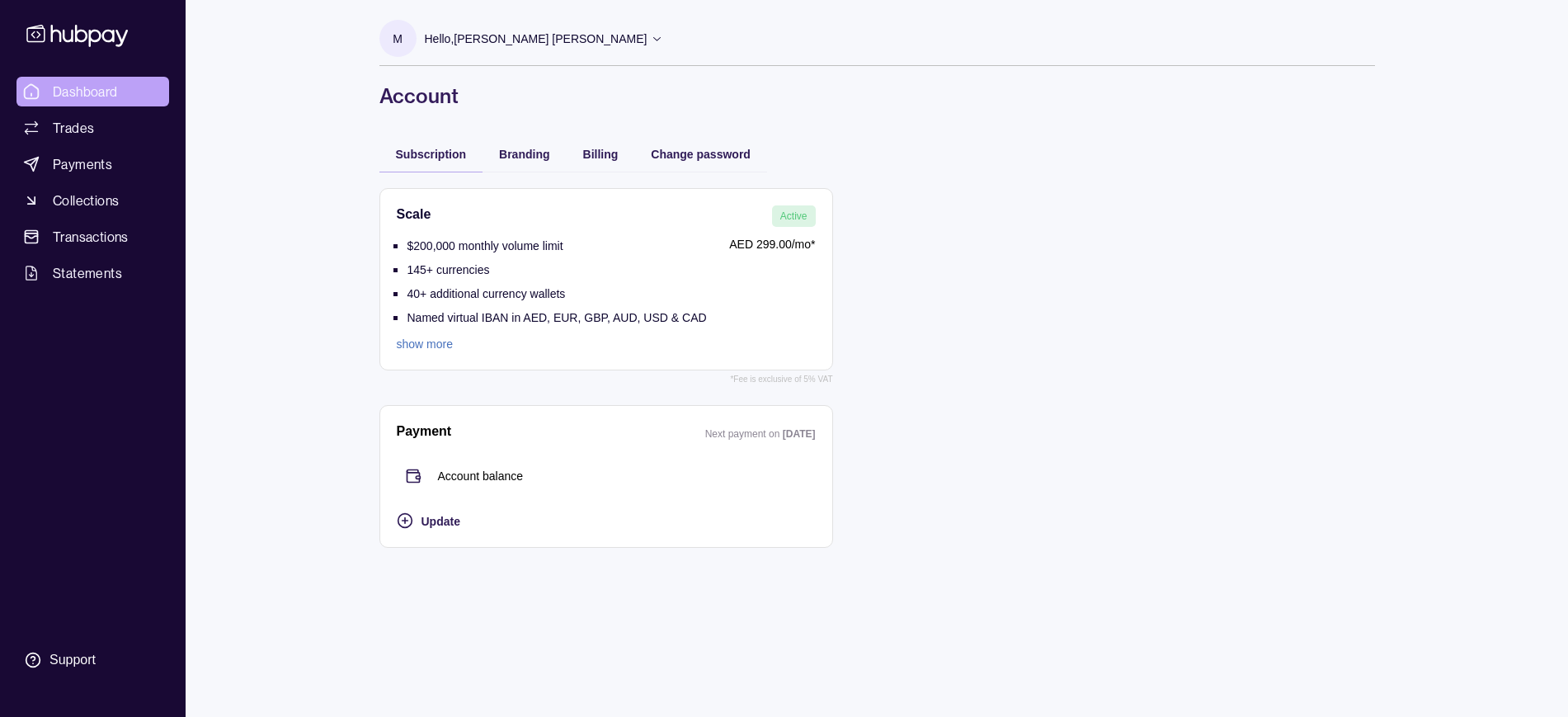
click at [98, 89] on span "Dashboard" at bounding box center [85, 92] width 65 height 20
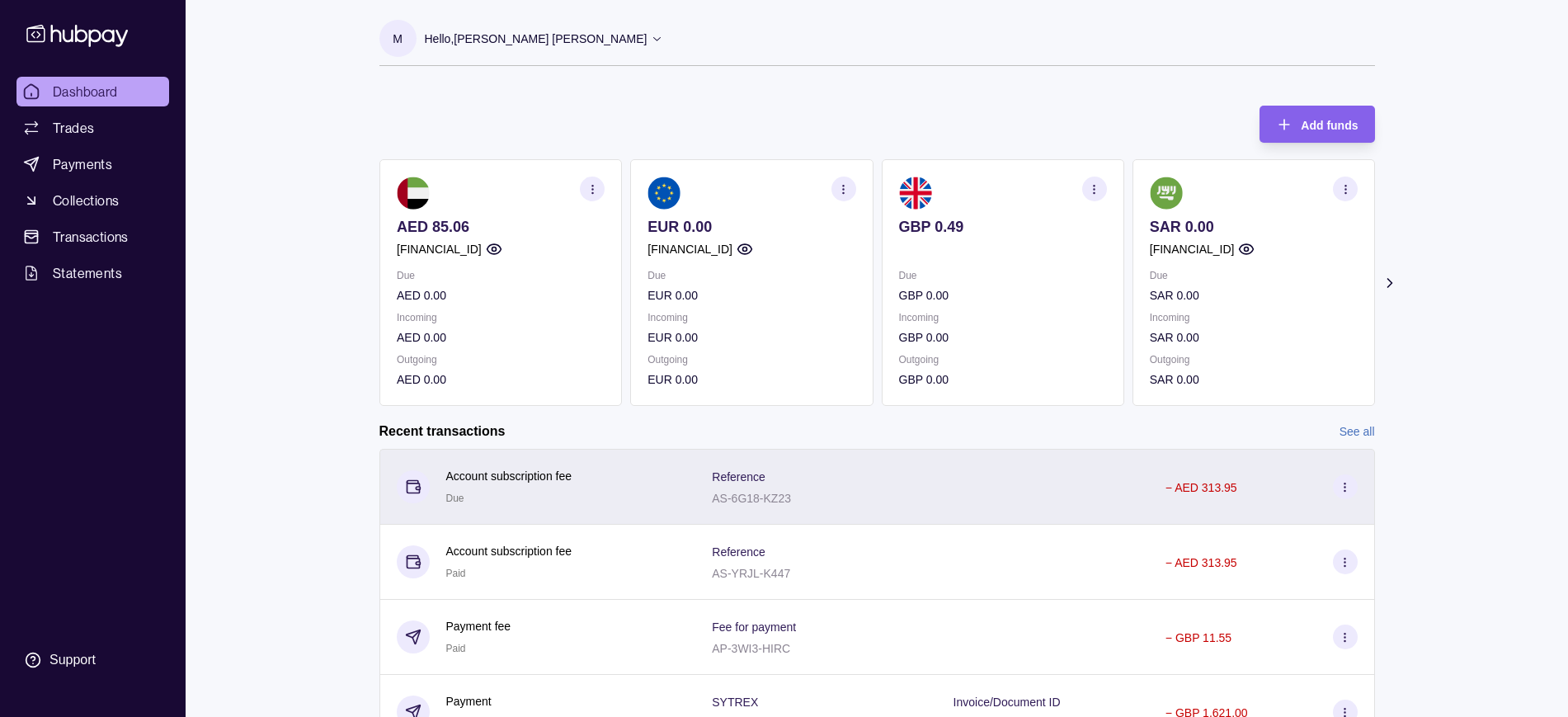
scroll to position [162, 0]
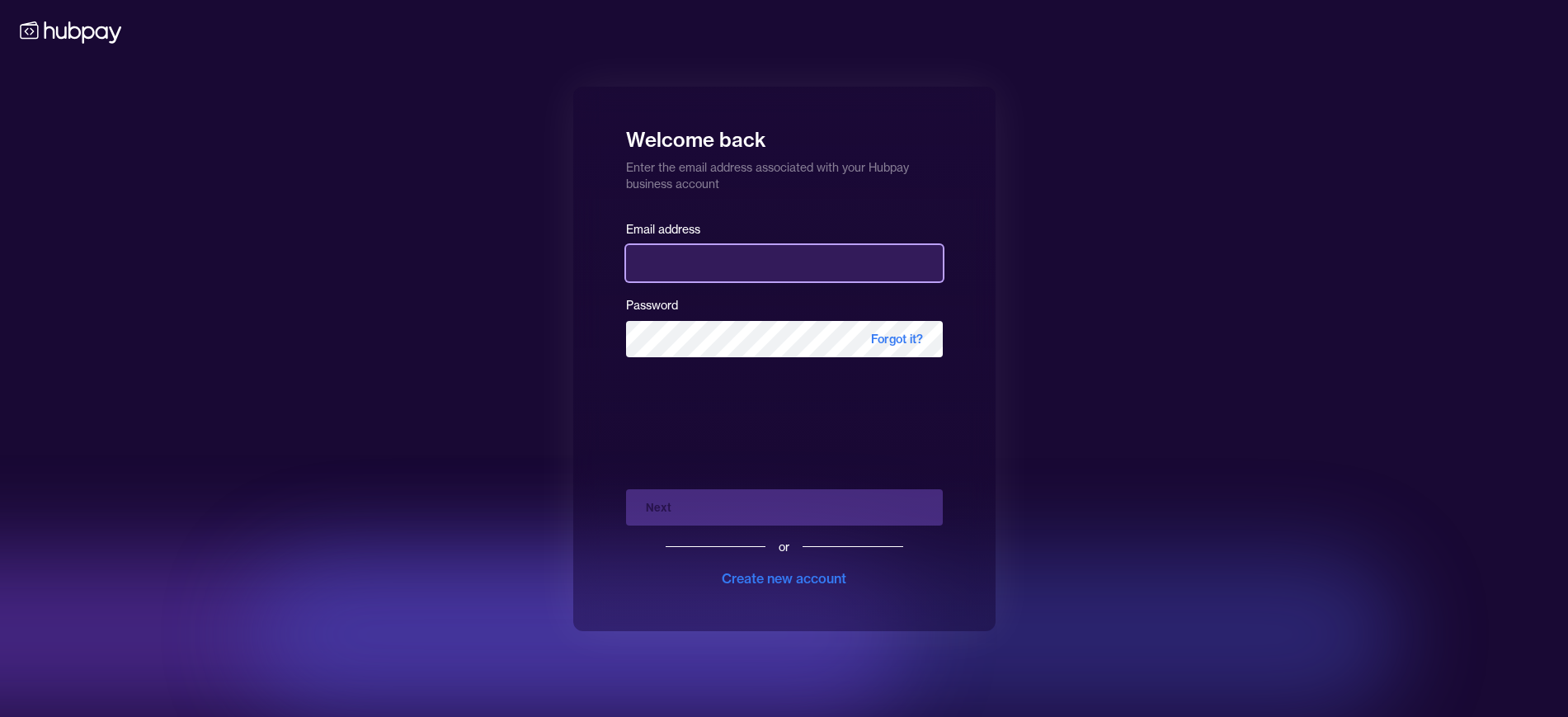
click at [766, 255] on input "email" at bounding box center [784, 263] width 316 height 36
type input "**********"
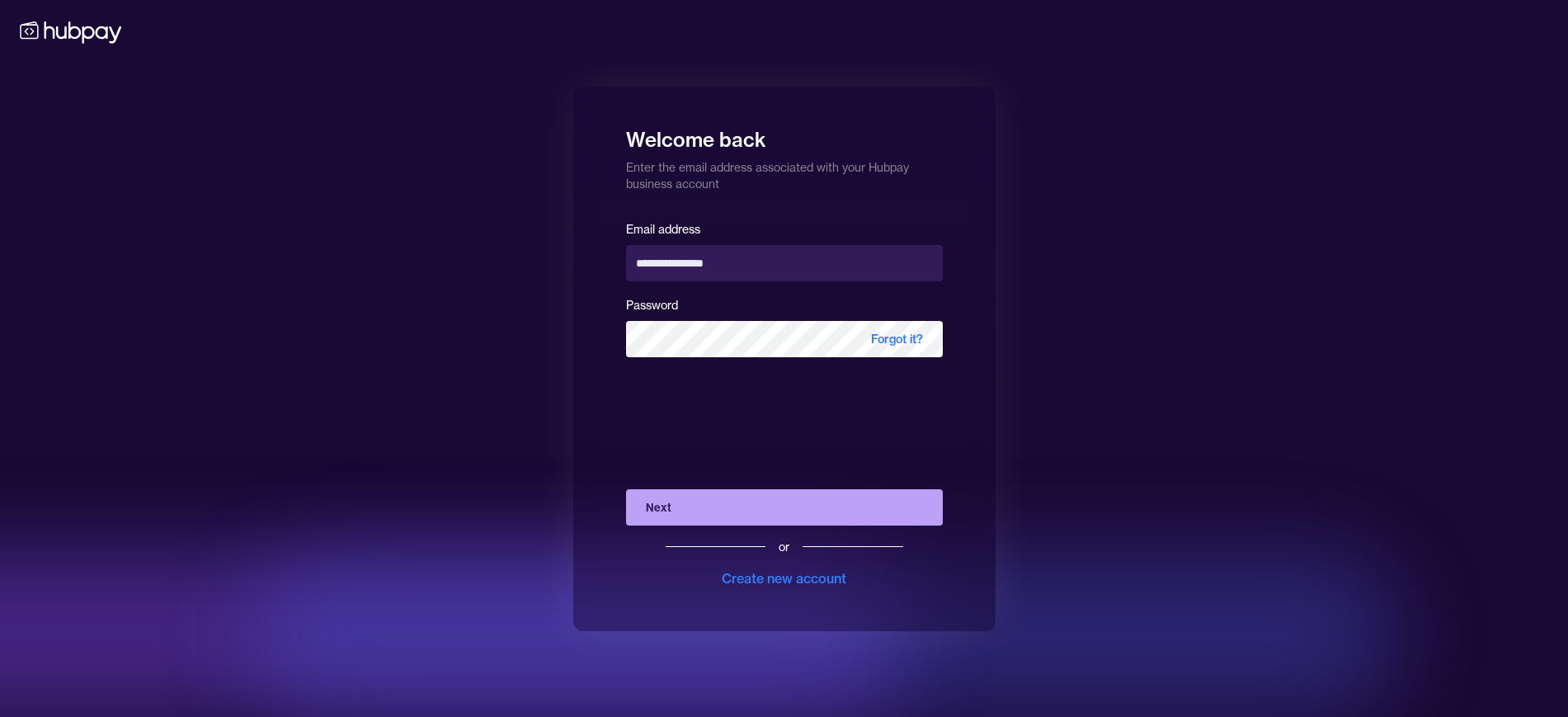
click at [708, 512] on button "Next" at bounding box center [784, 507] width 316 height 36
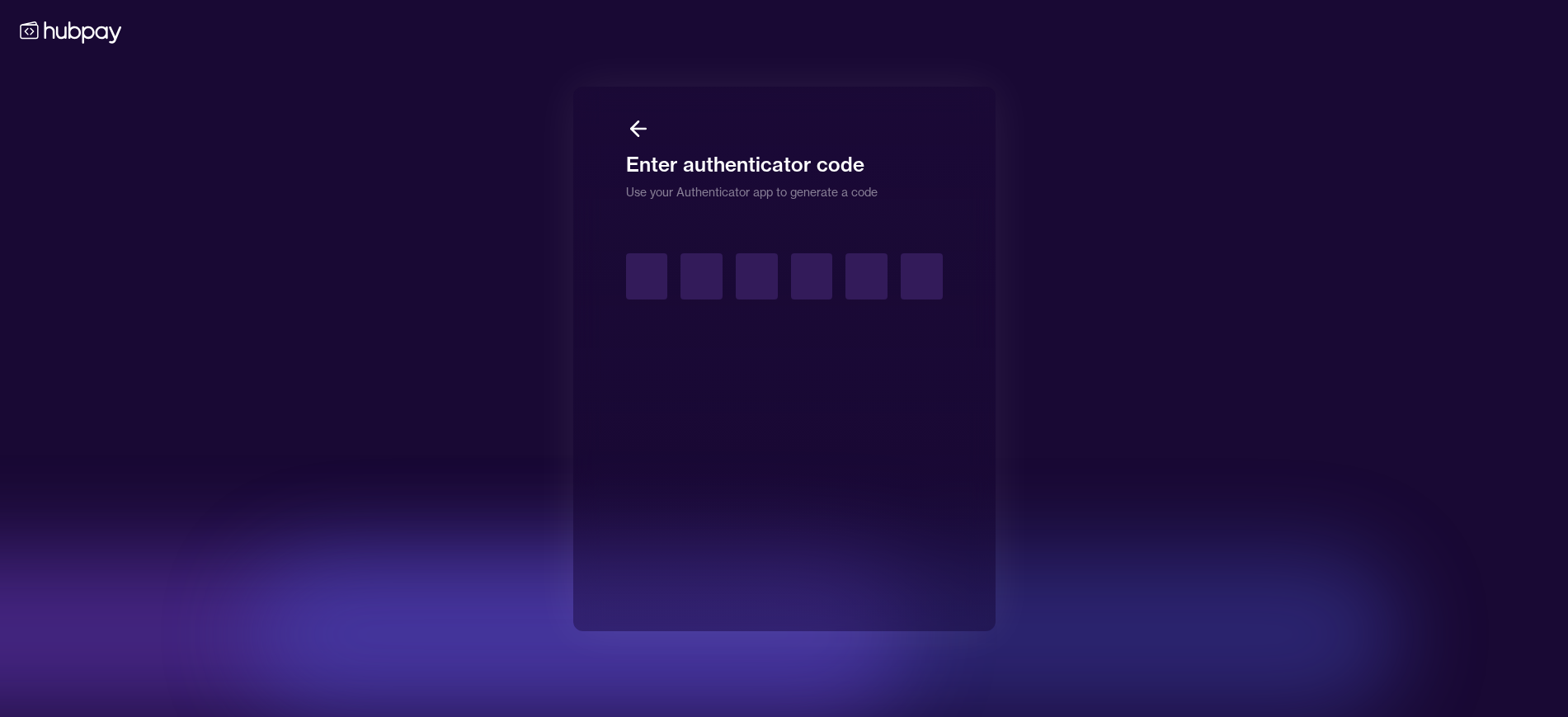
type input "*"
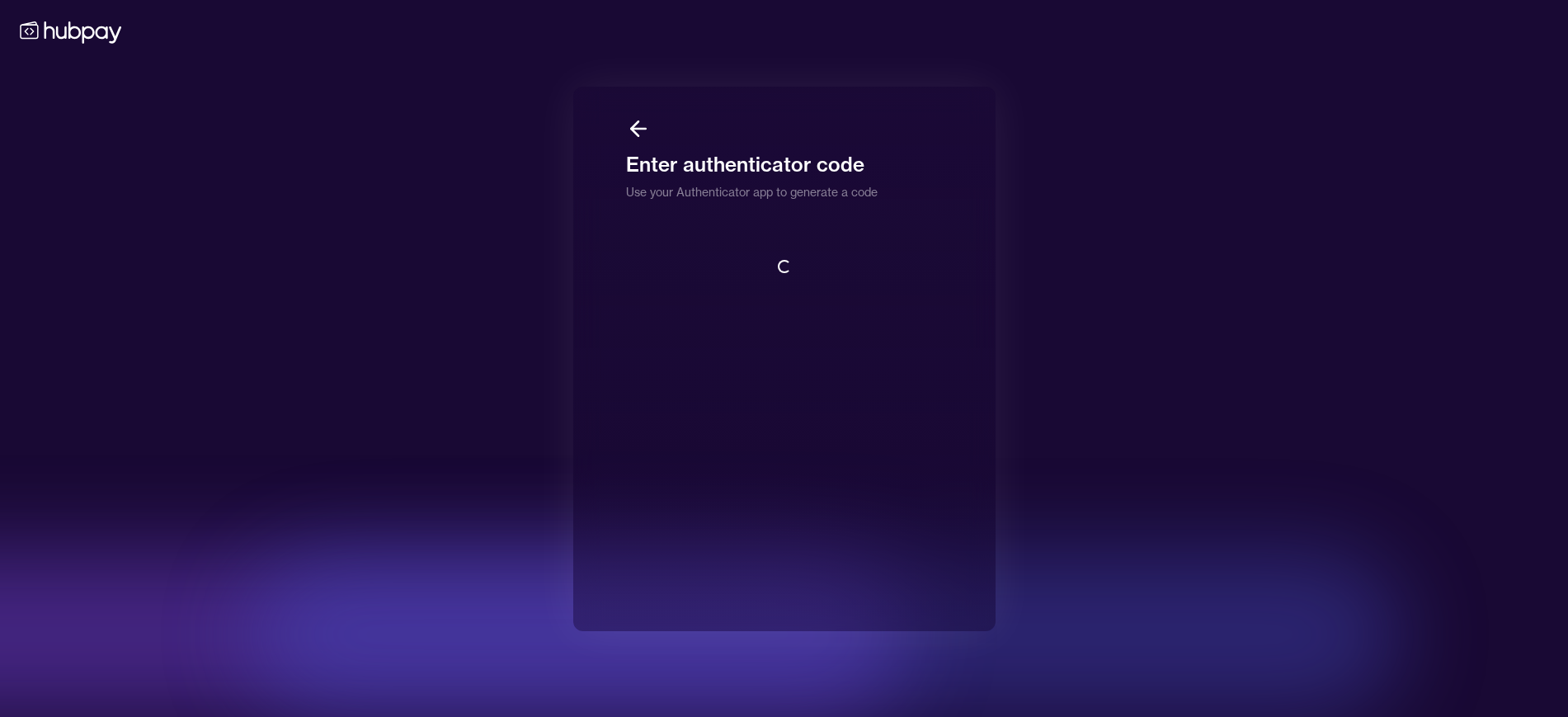
scroll to position [2, 0]
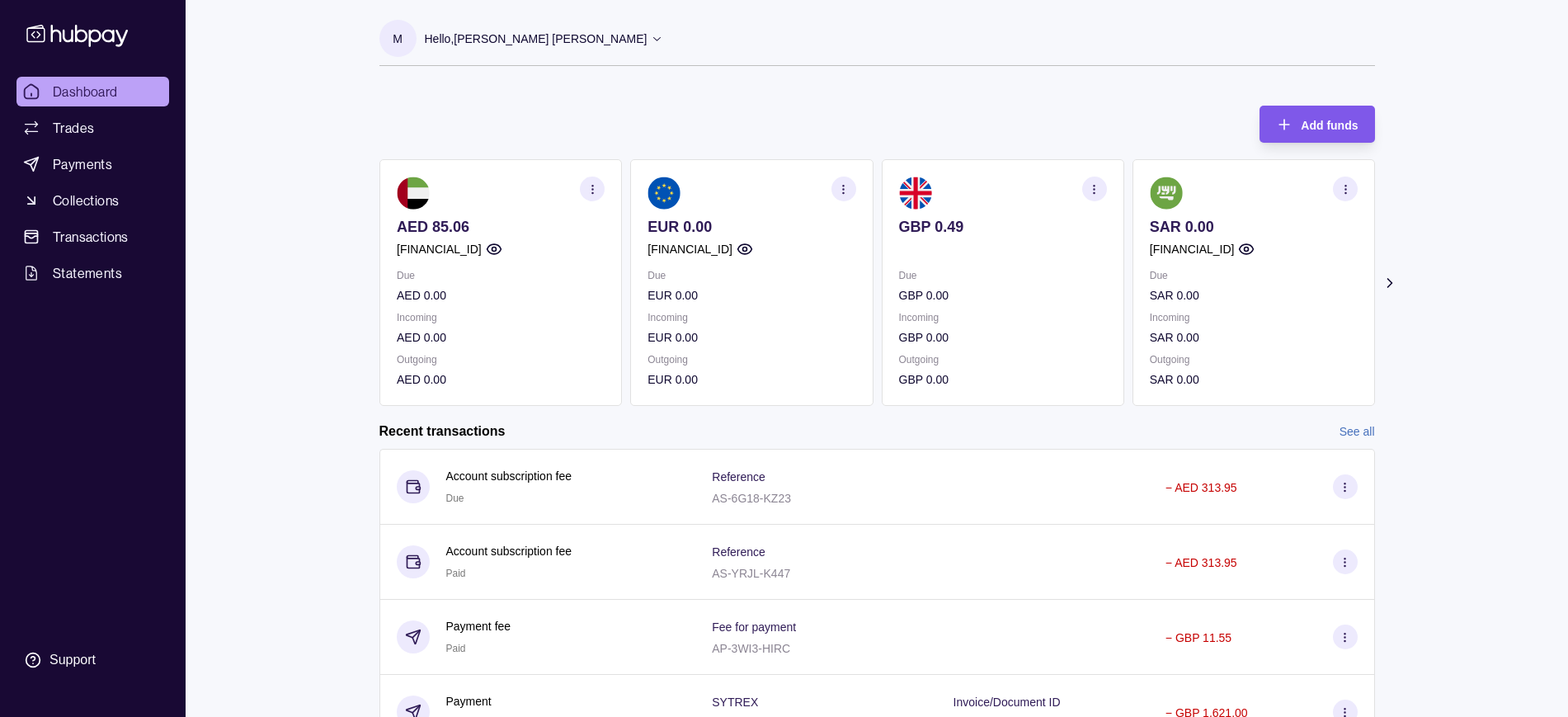
click at [1338, 119] on span "Add funds" at bounding box center [1329, 125] width 57 height 13
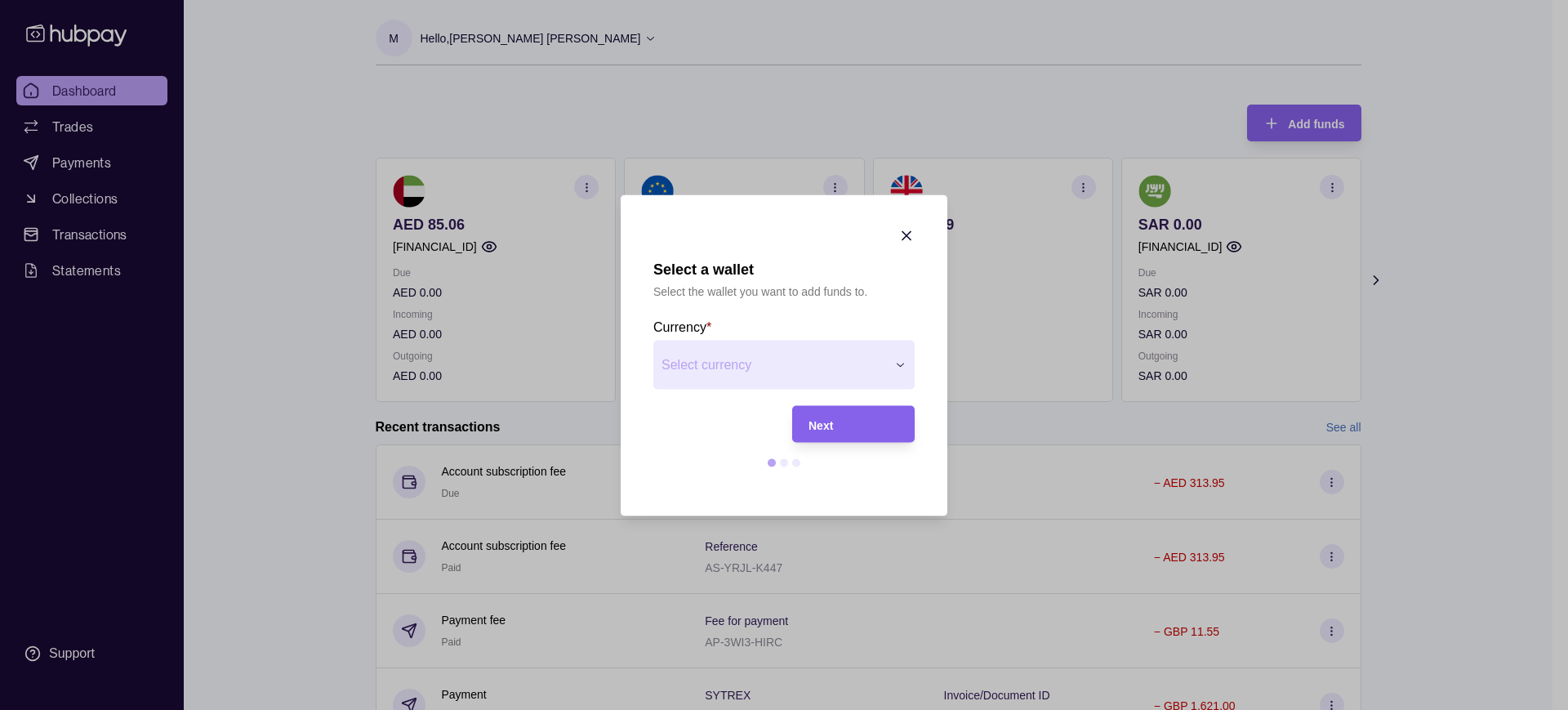
click at [808, 427] on div "Next" at bounding box center [841, 423] width 114 height 37
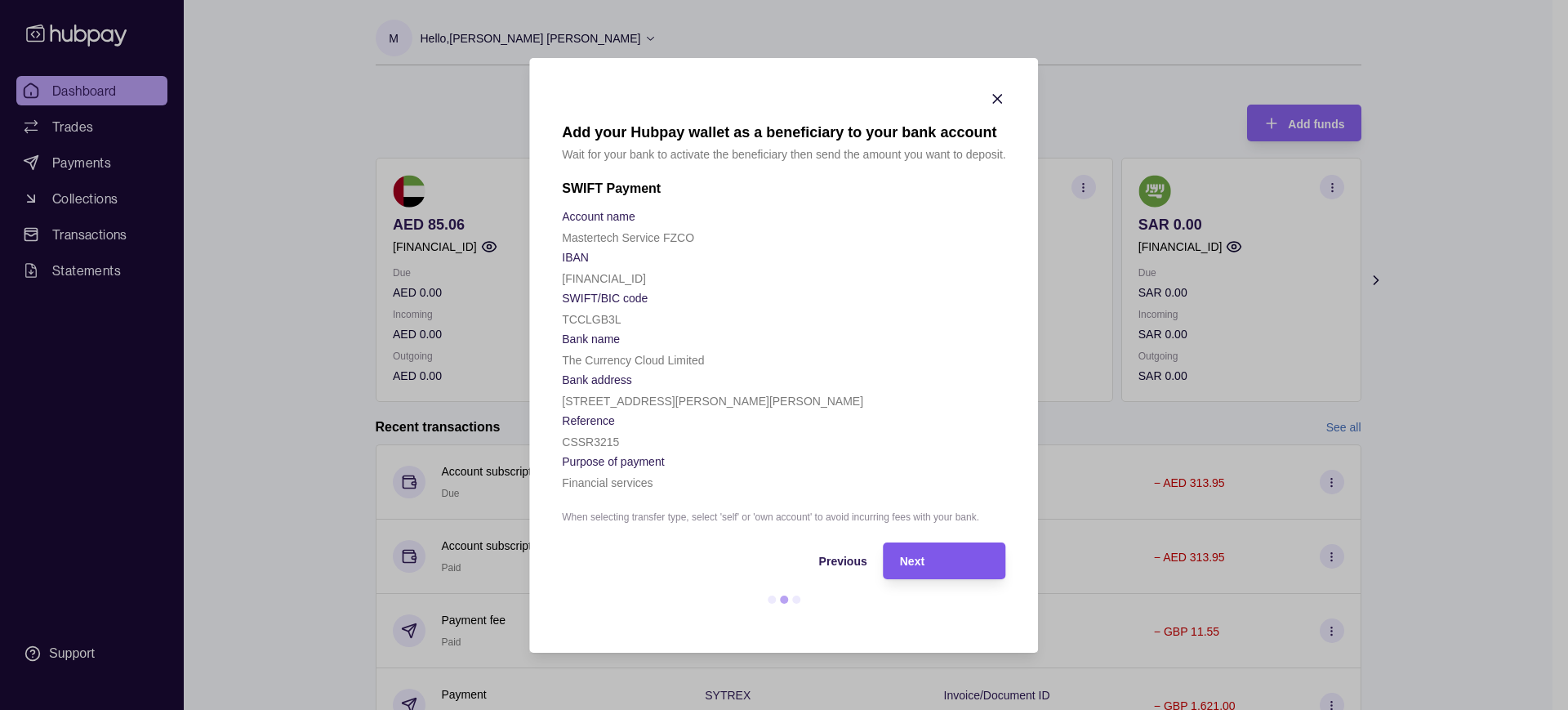
click at [929, 567] on div "Next" at bounding box center [945, 560] width 90 height 20
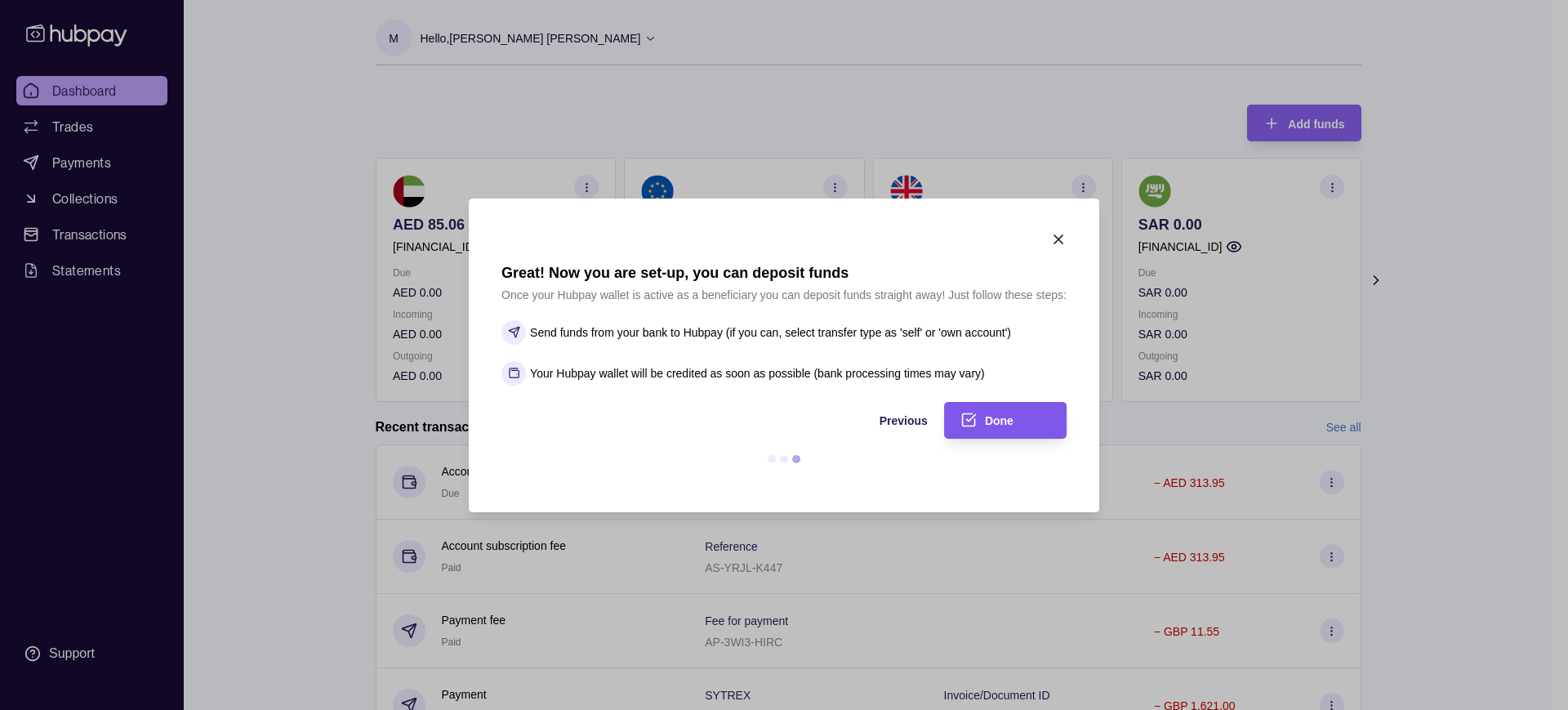
click at [983, 420] on div "Done" at bounding box center [993, 420] width 114 height 37
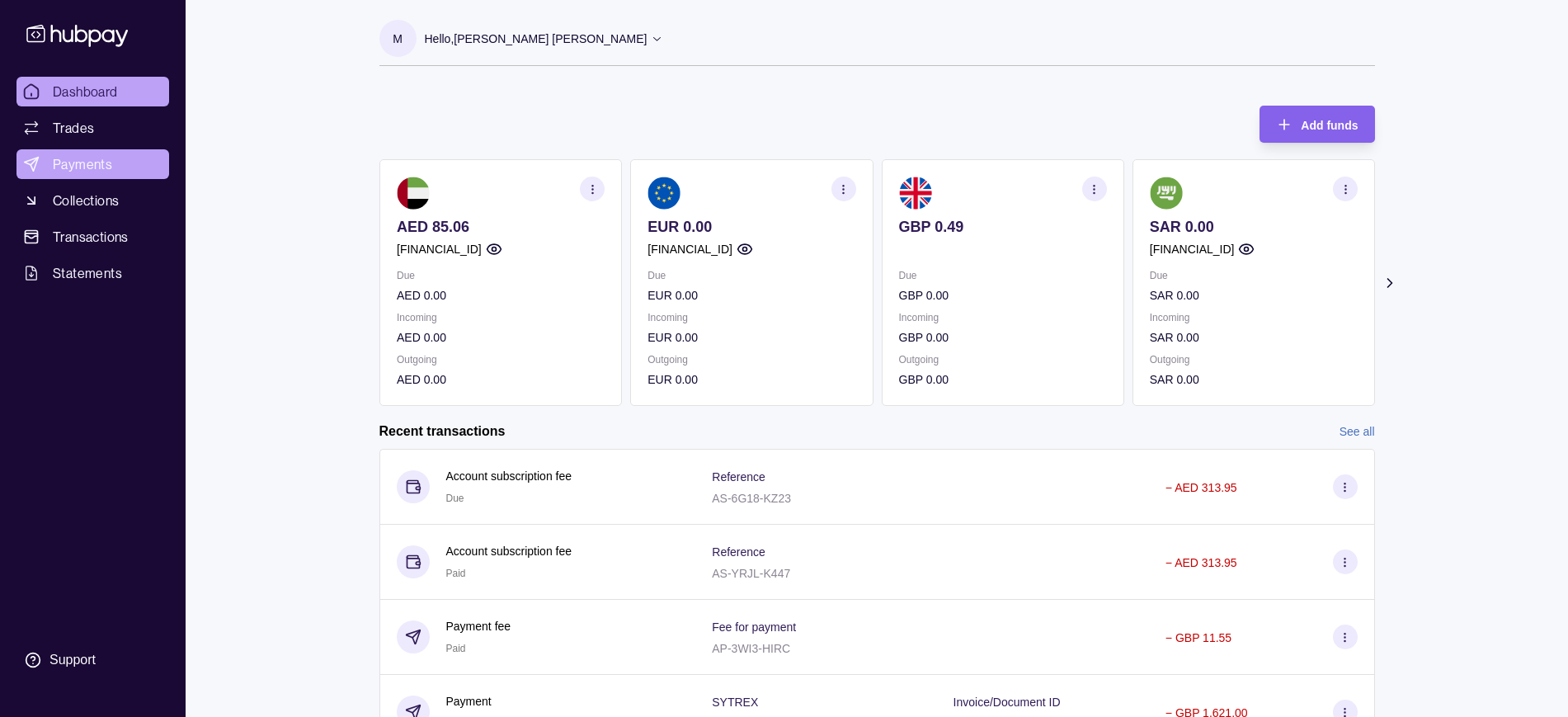
click at [75, 165] on span "Payments" at bounding box center [83, 165] width 59 height 20
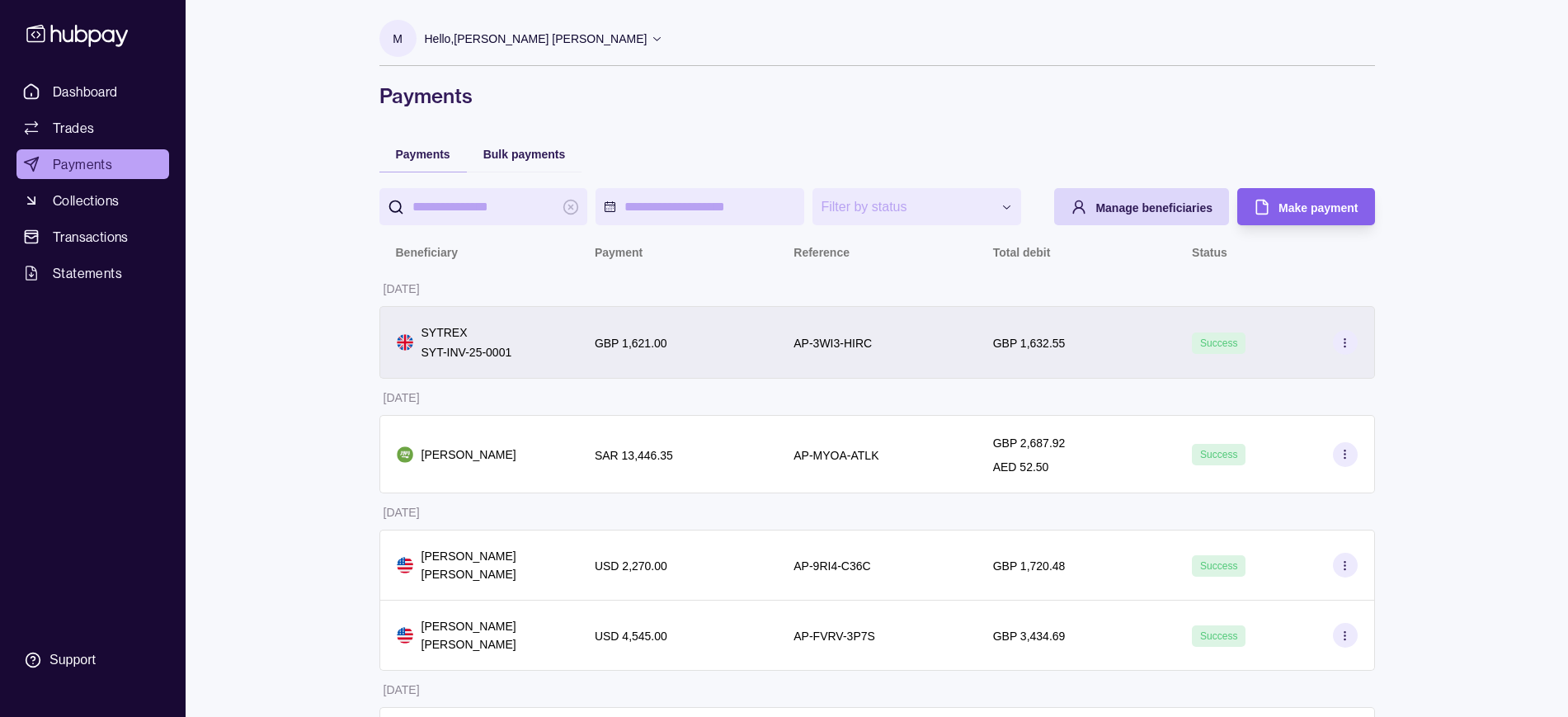
click at [1092, 340] on div "GBP 1,632.55" at bounding box center [1075, 343] width 165 height 20
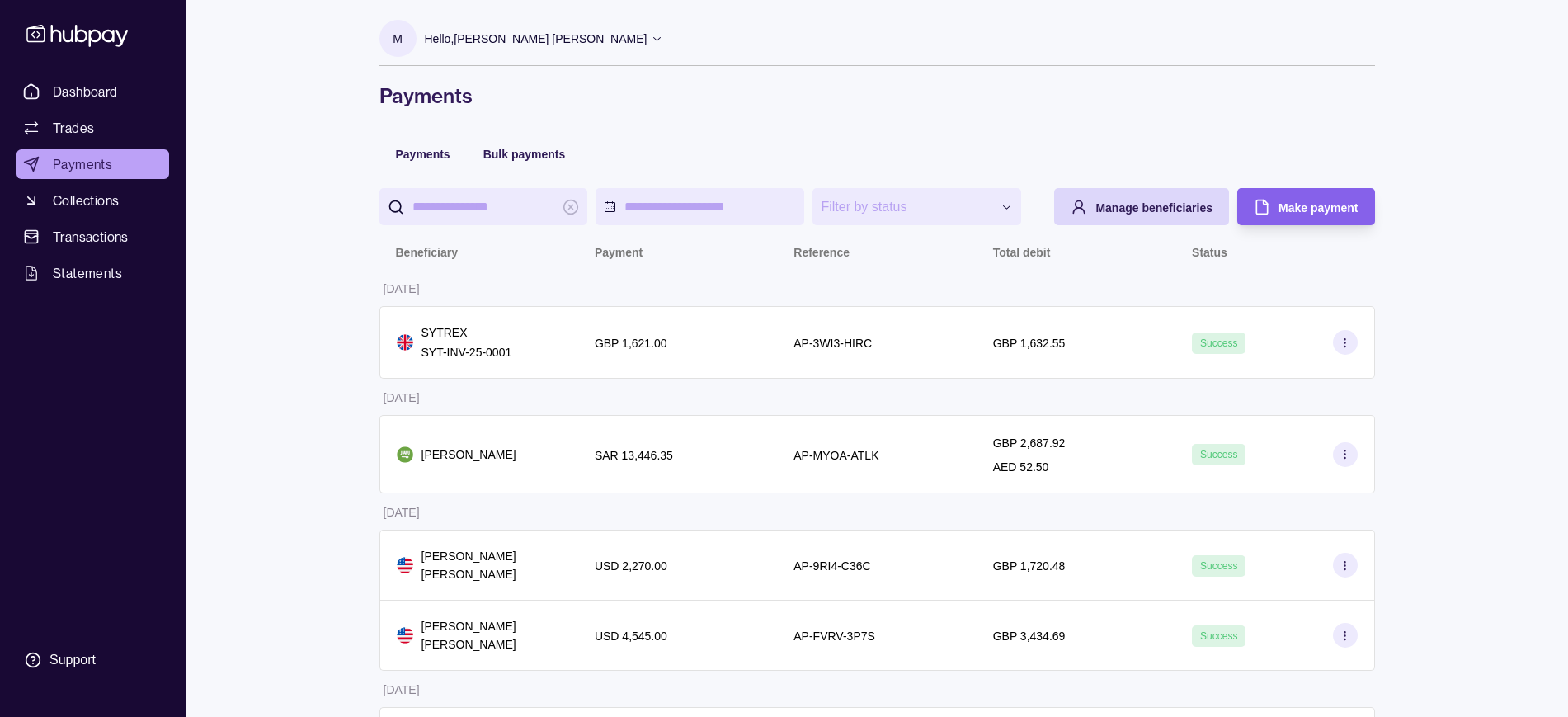
click at [567, 45] on div "Hello, [PERSON_NAME] [PERSON_NAME]" at bounding box center [544, 39] width 239 height 35
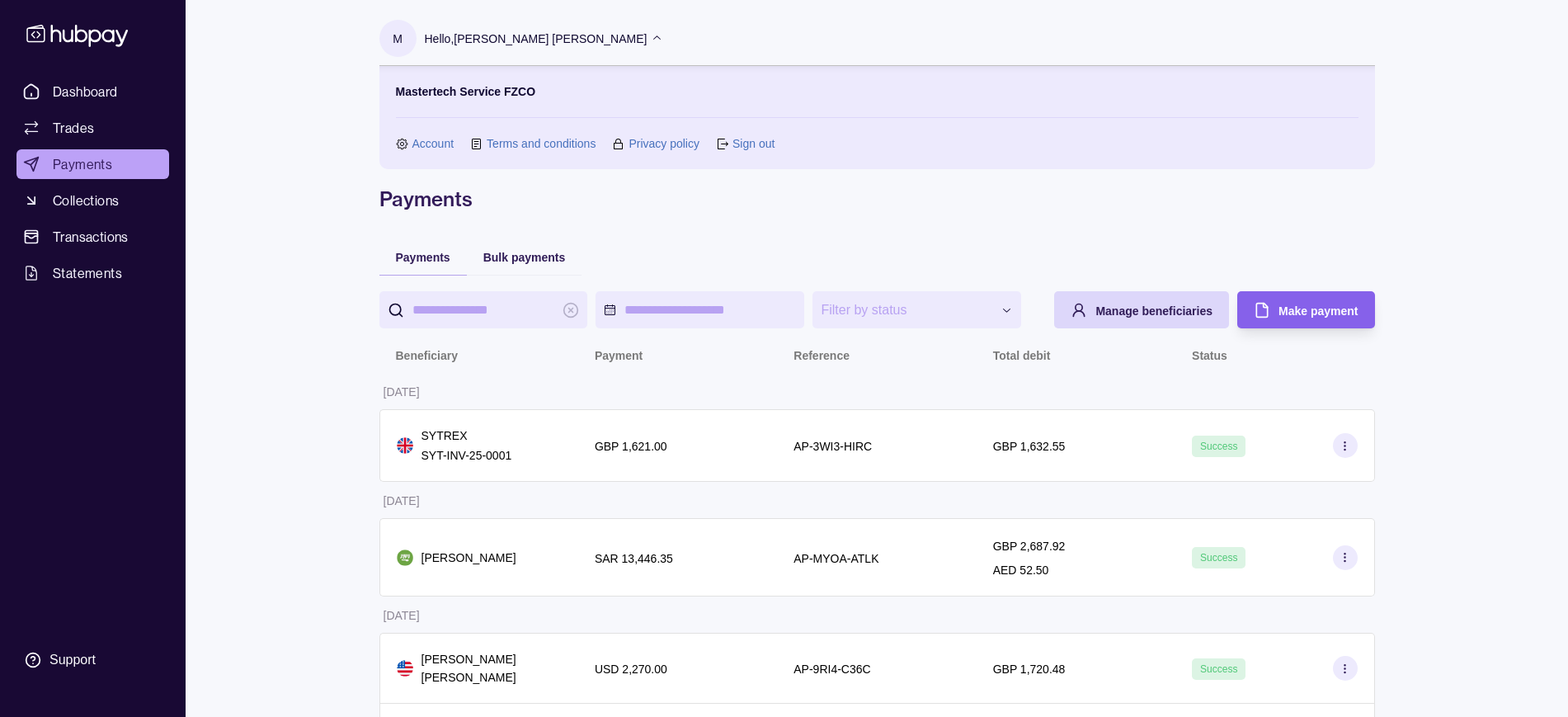
click at [434, 138] on link "Account" at bounding box center [433, 144] width 42 height 18
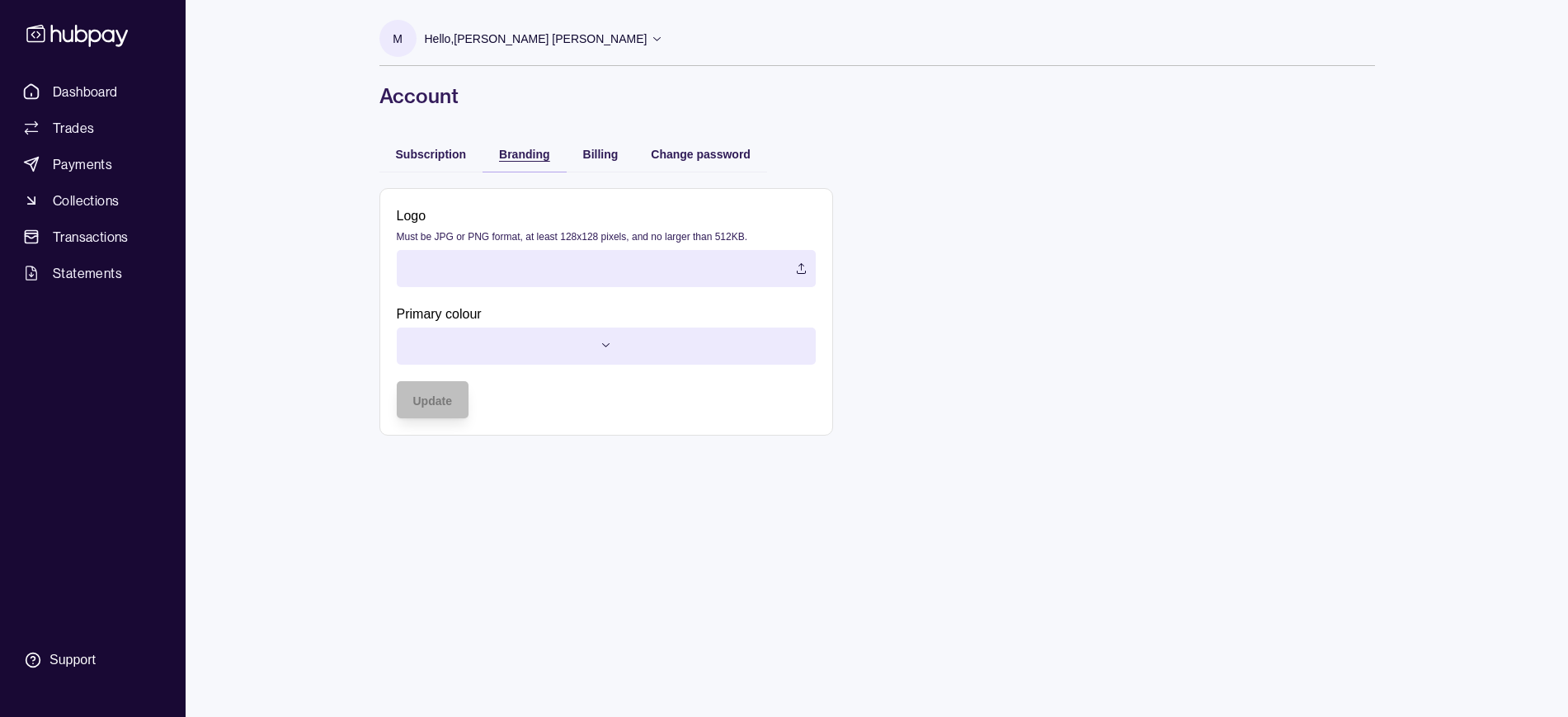
click at [517, 158] on span "Branding" at bounding box center [524, 154] width 50 height 13
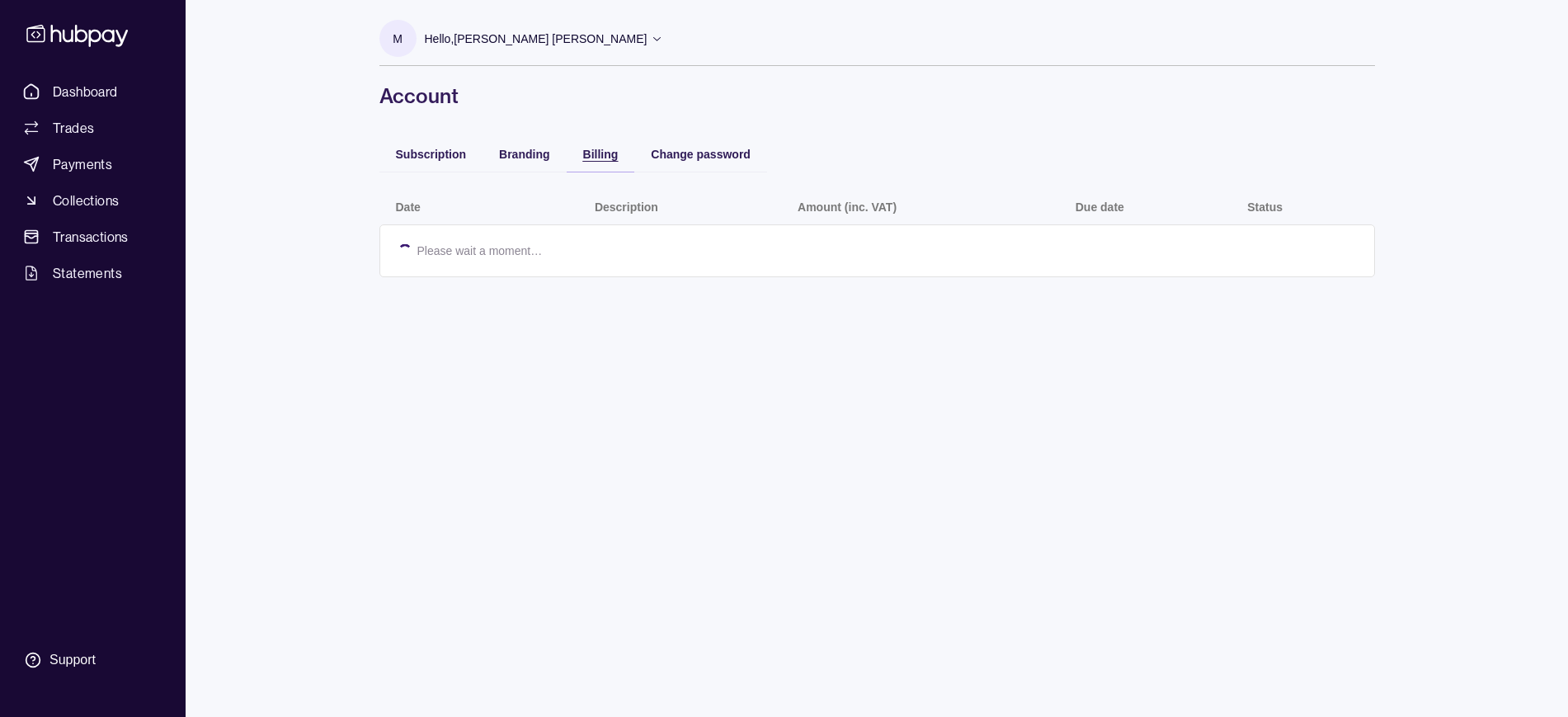
click at [591, 151] on span "Billing" at bounding box center [601, 154] width 35 height 13
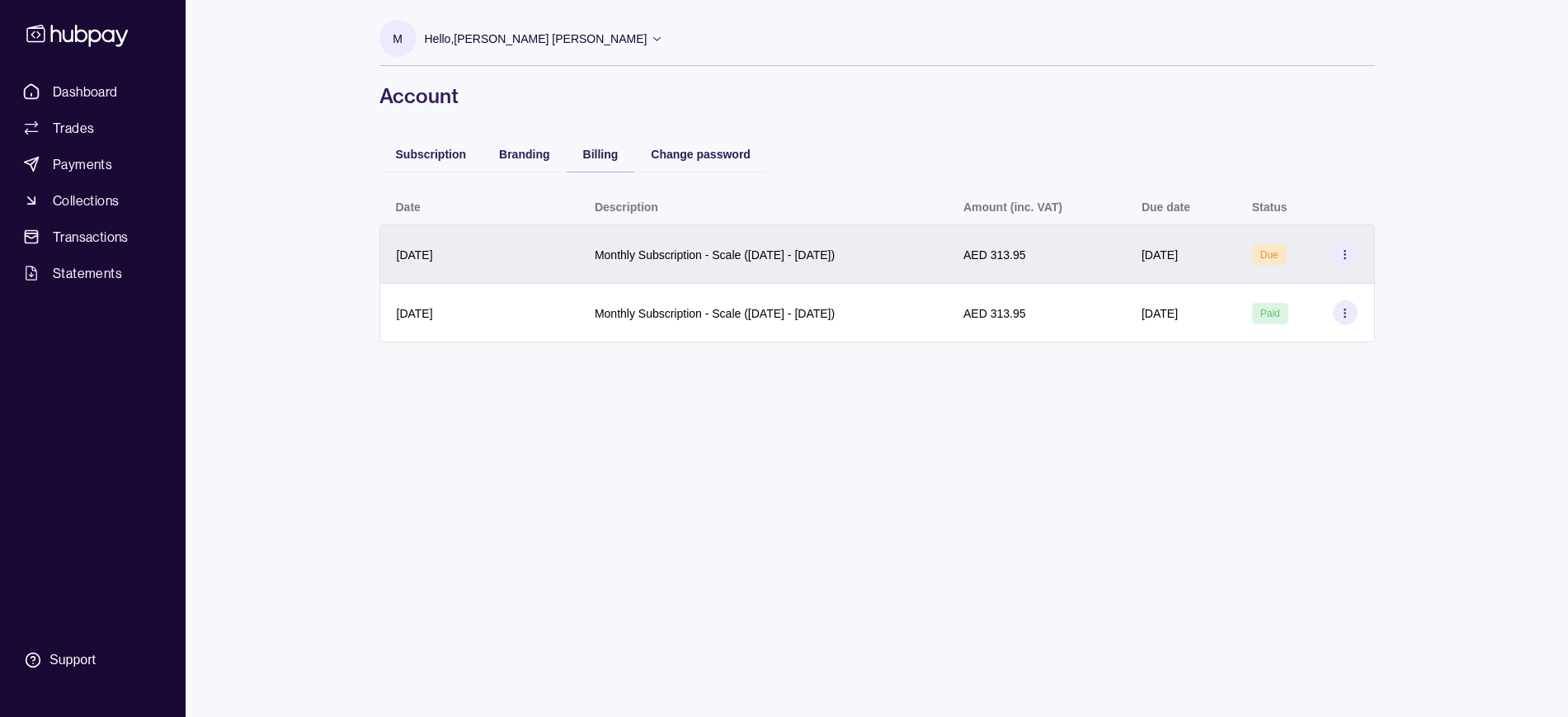
click at [1338, 254] on section at bounding box center [1345, 255] width 25 height 25
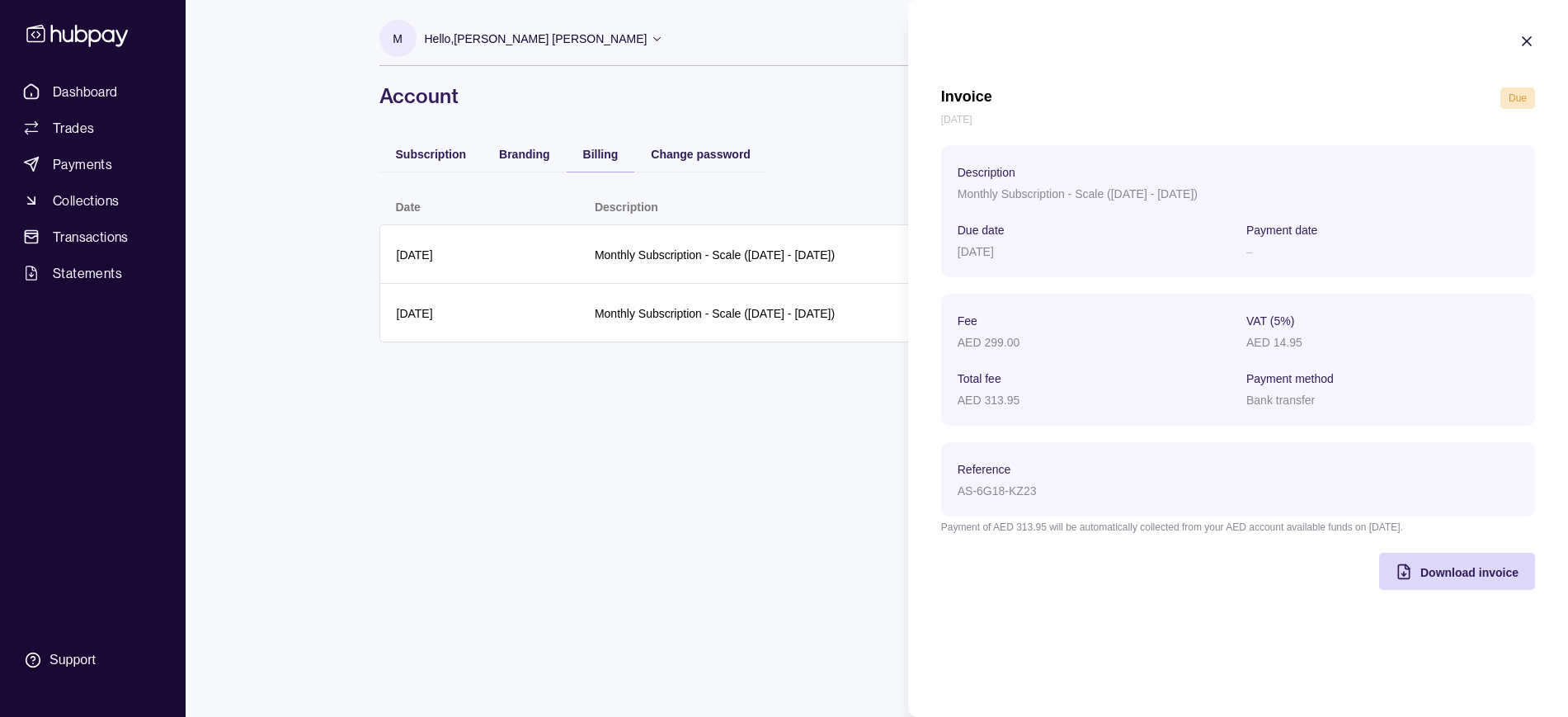
scroll to position [1, 0]
click at [1525, 46] on icon "button" at bounding box center [1527, 41] width 16 height 16
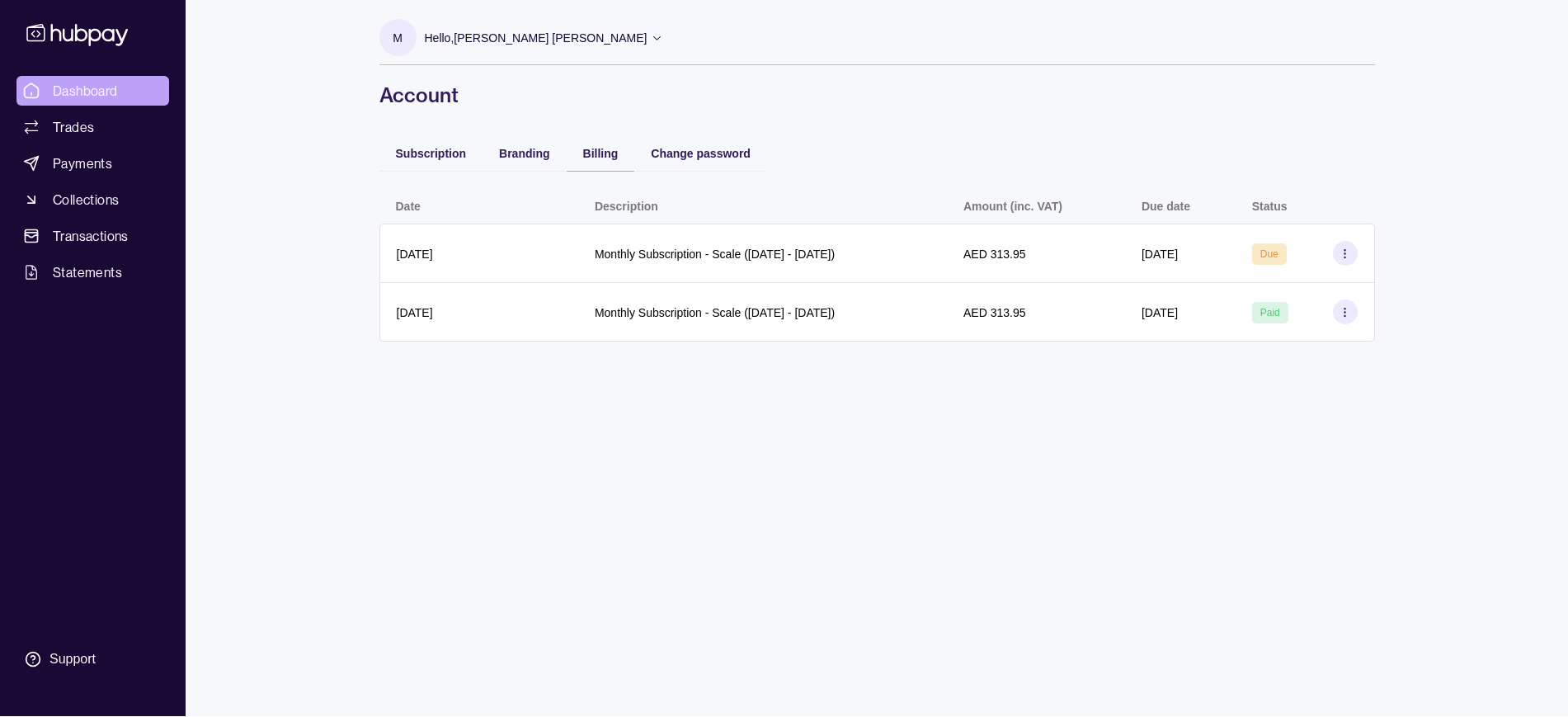
click at [79, 94] on span "Dashboard" at bounding box center [85, 91] width 65 height 20
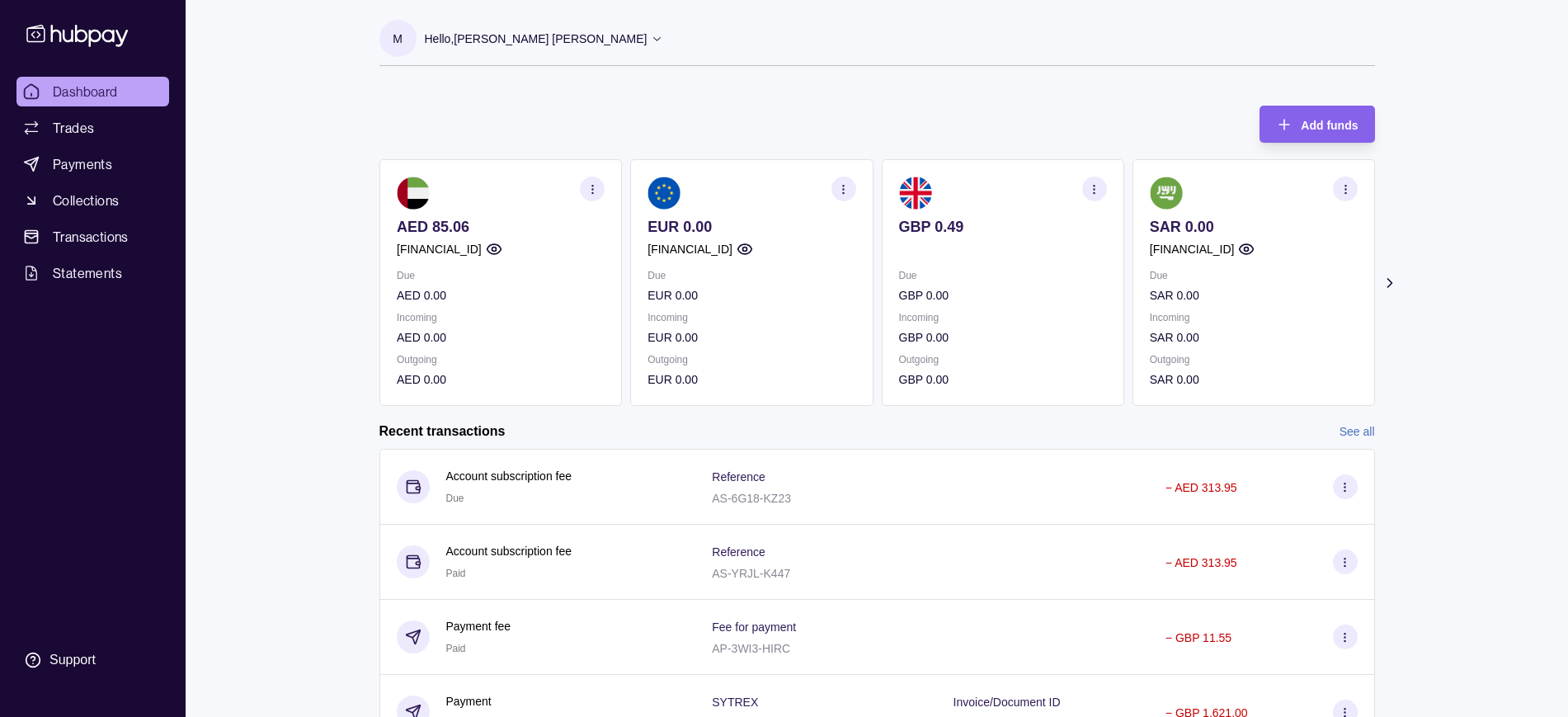
click at [1387, 275] on icon at bounding box center [1389, 282] width 16 height 16
click at [1344, 179] on section "button" at bounding box center [1345, 189] width 25 height 25
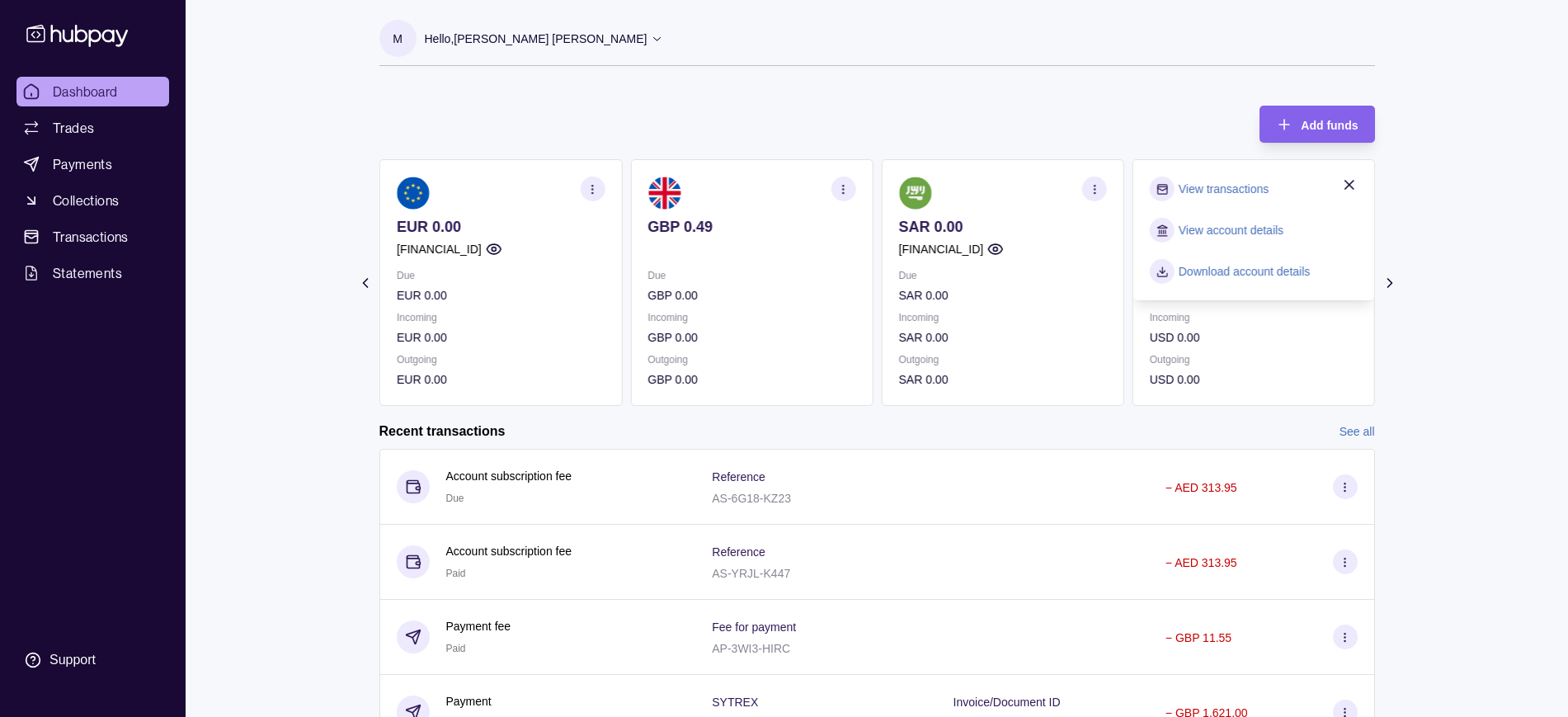
click at [1207, 222] on link "View account details" at bounding box center [1230, 230] width 104 height 18
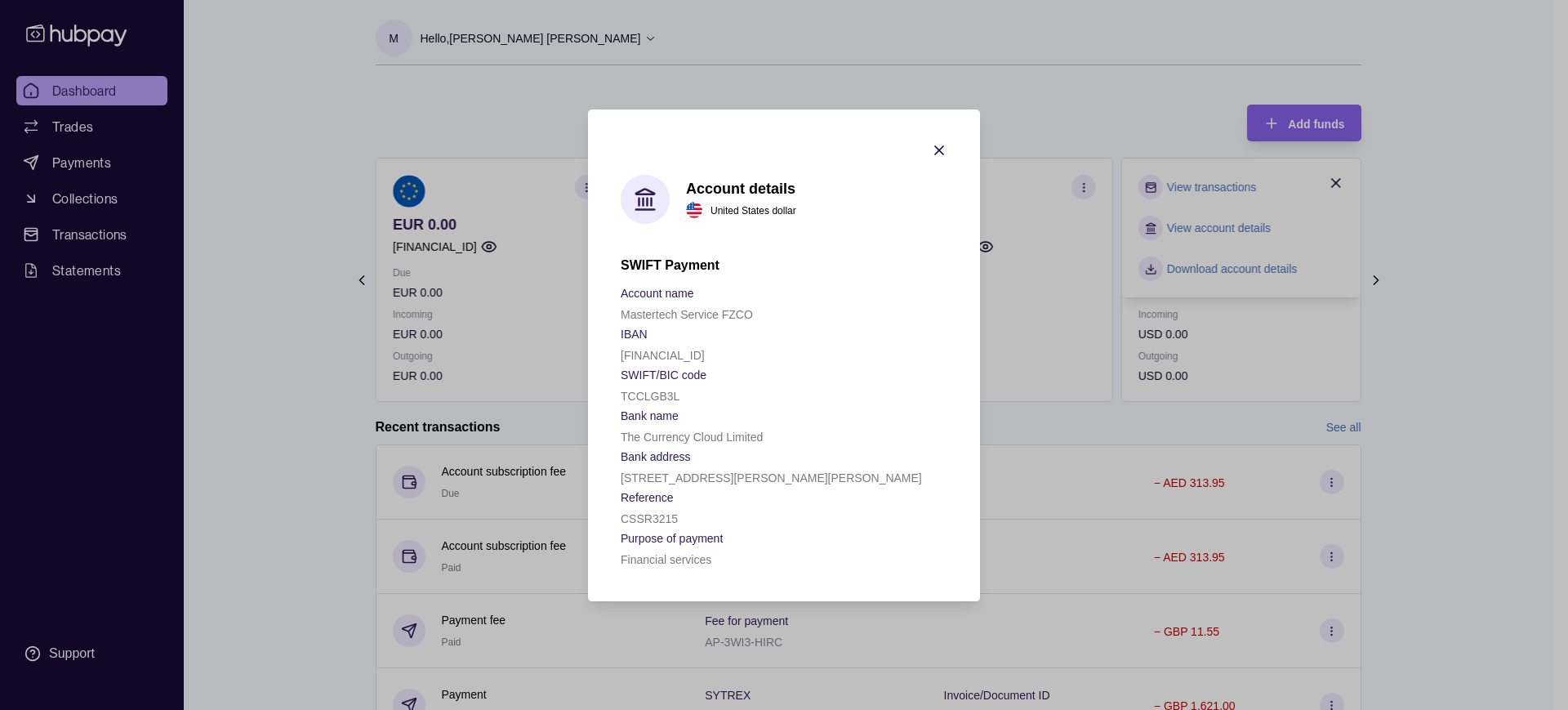
click at [941, 145] on icon "button" at bounding box center [939, 151] width 16 height 16
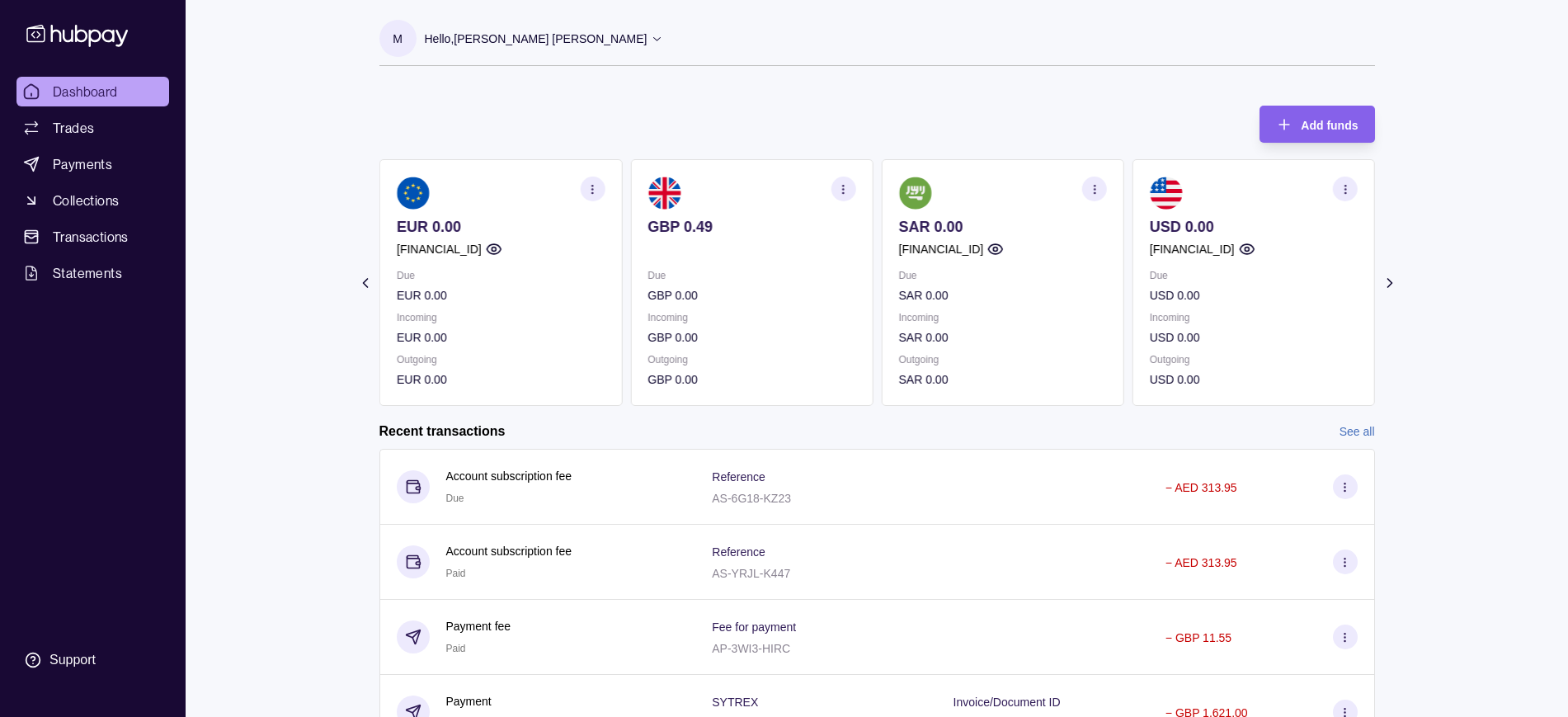
click at [1254, 249] on icon "button" at bounding box center [1246, 249] width 16 height 16
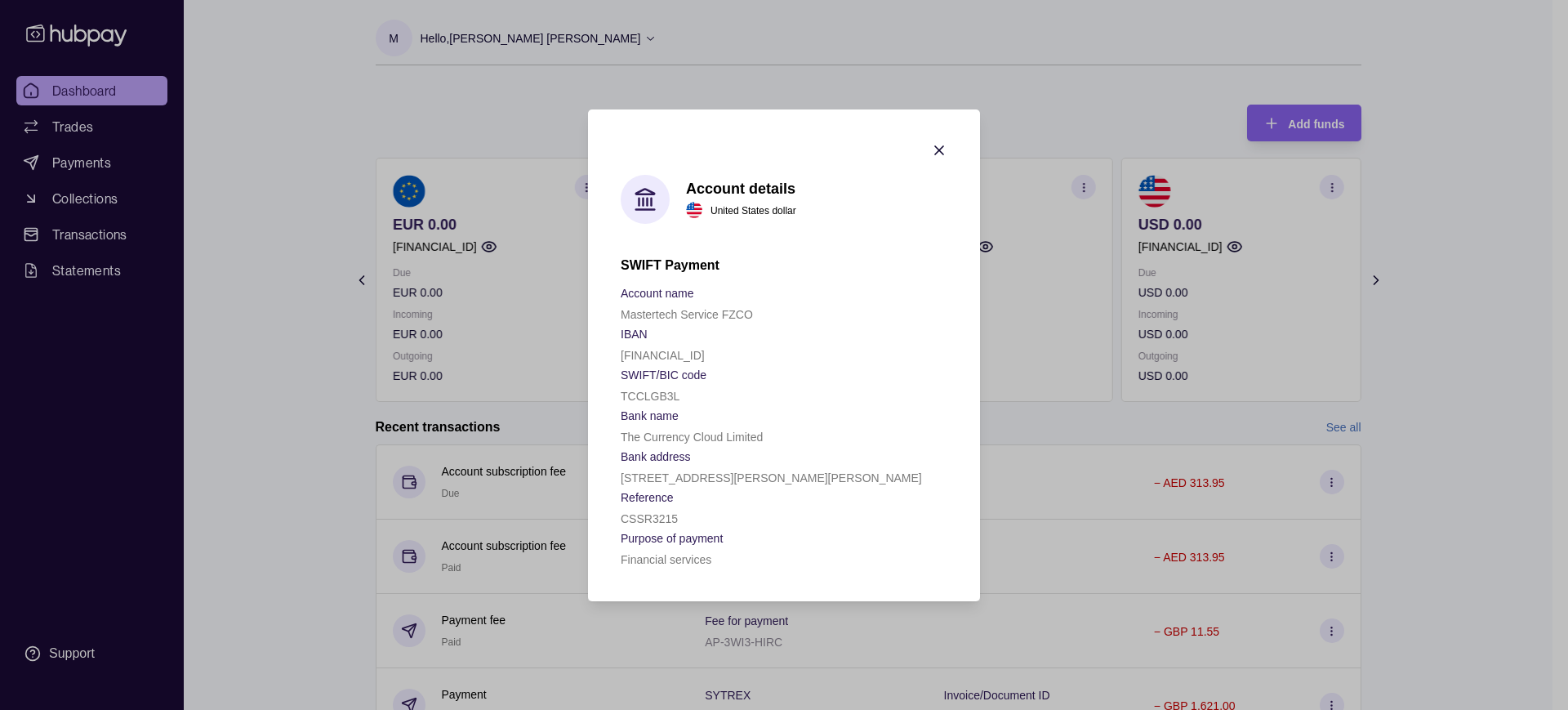
click at [942, 139] on section "Account details United States dollar SWIFT Payment Account name Mastertech Serv…" at bounding box center [784, 355] width 392 height 492
click at [940, 151] on icon "button" at bounding box center [939, 151] width 16 height 16
